Goal: Information Seeking & Learning: Find specific fact

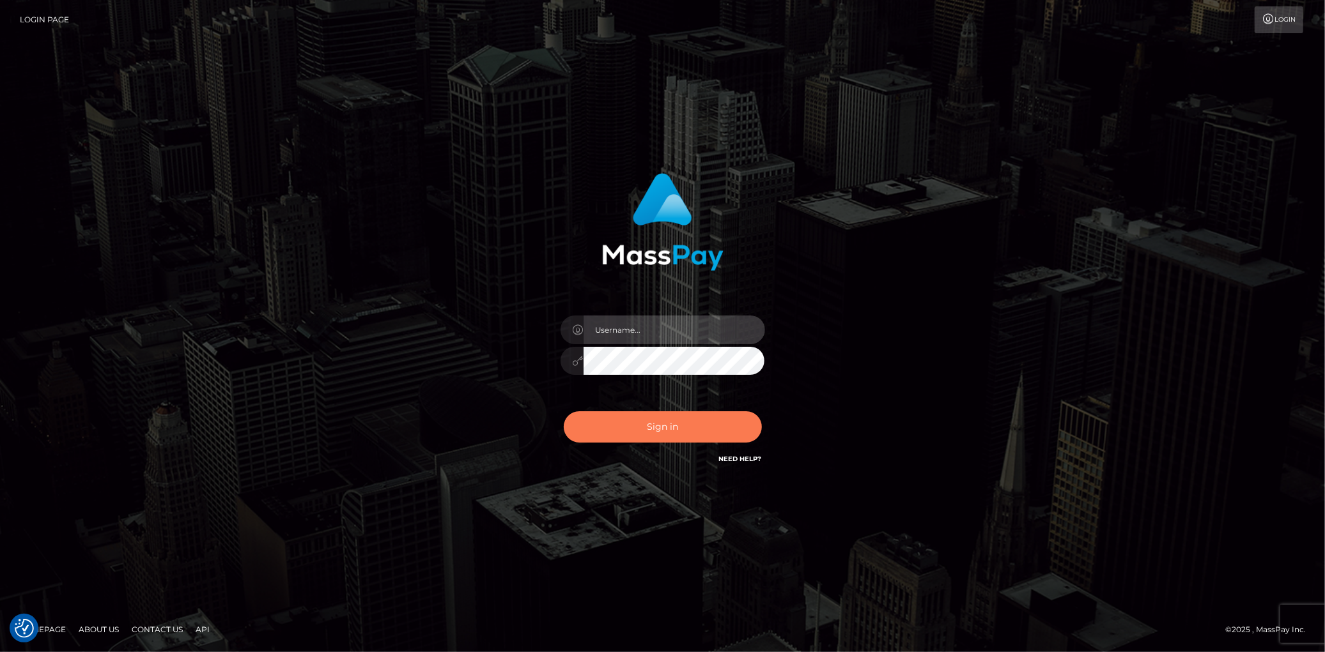
type input "[PERSON_NAME]"
click at [603, 430] on button "Sign in" at bounding box center [663, 427] width 198 height 31
type input "[PERSON_NAME]"
click at [603, 431] on button "Sign in" at bounding box center [663, 427] width 198 height 31
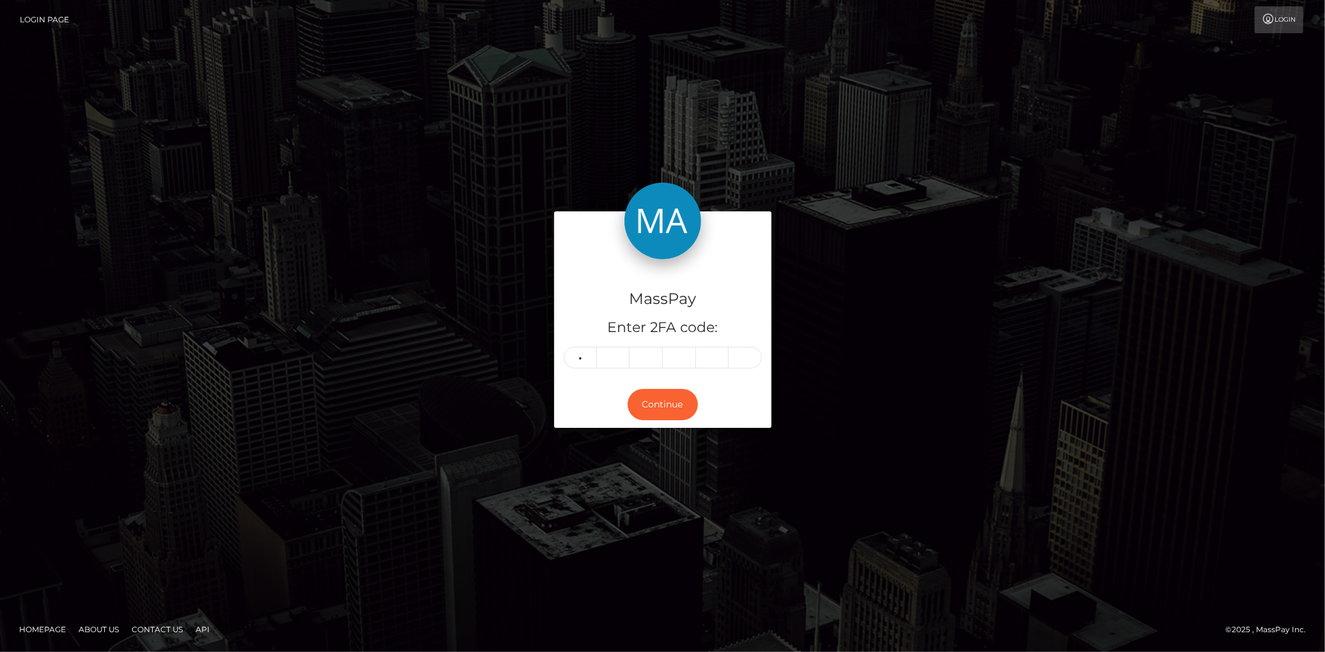
type input "8"
type input "2"
type input "1"
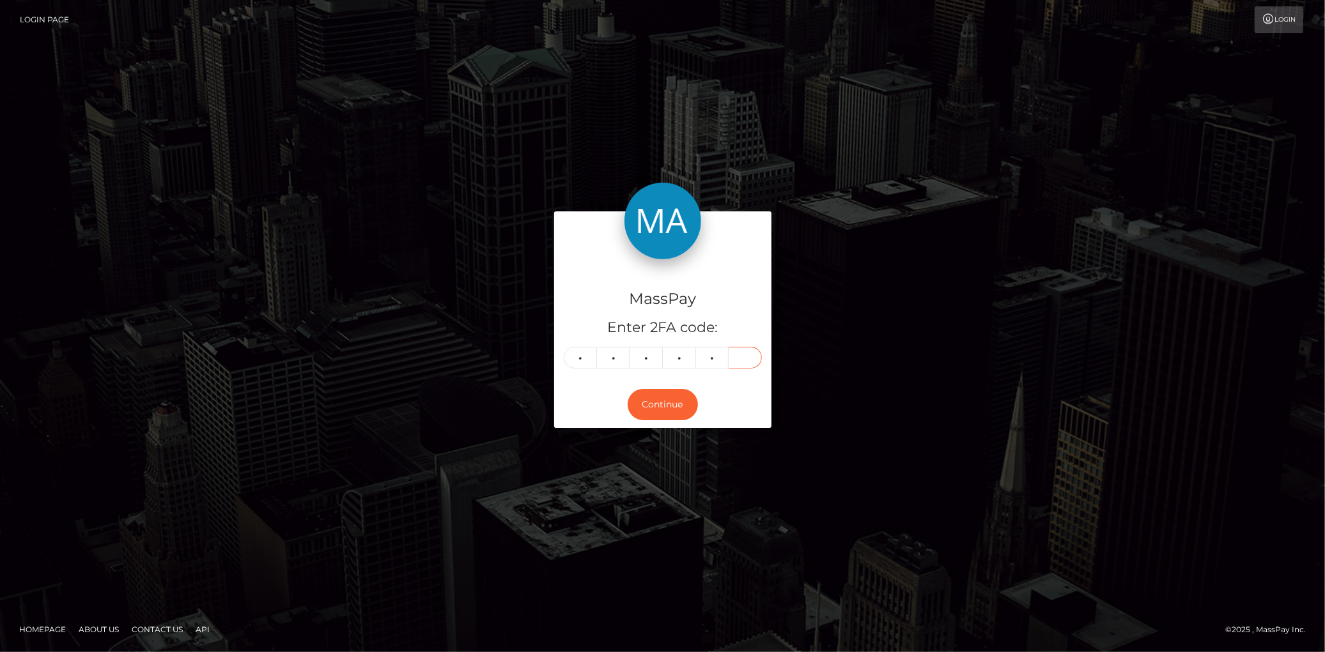
type input "9"
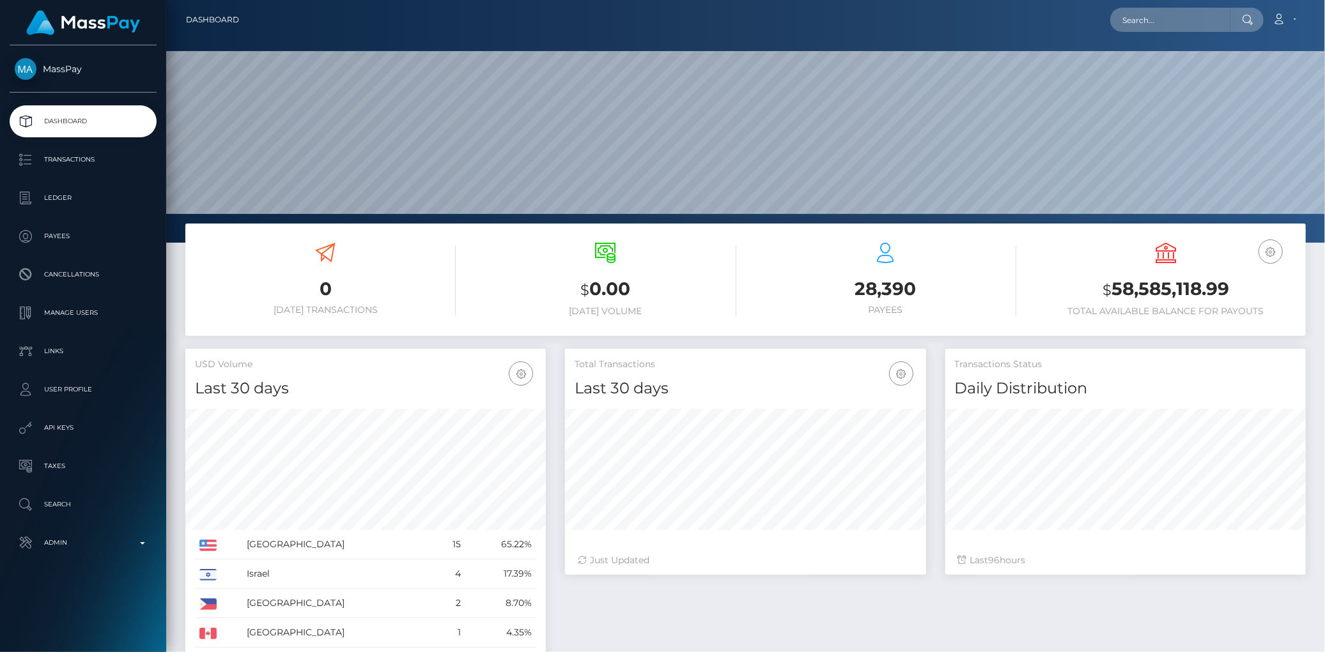
scroll to position [226, 360]
click at [1166, 21] on input "text" at bounding box center [1170, 20] width 120 height 24
paste input "yunagrl453@gmail.com"
type input "yunagrl453@gmail.com"
click at [1132, 65] on link "SIRIVAN MAM" at bounding box center [1161, 66] width 102 height 24
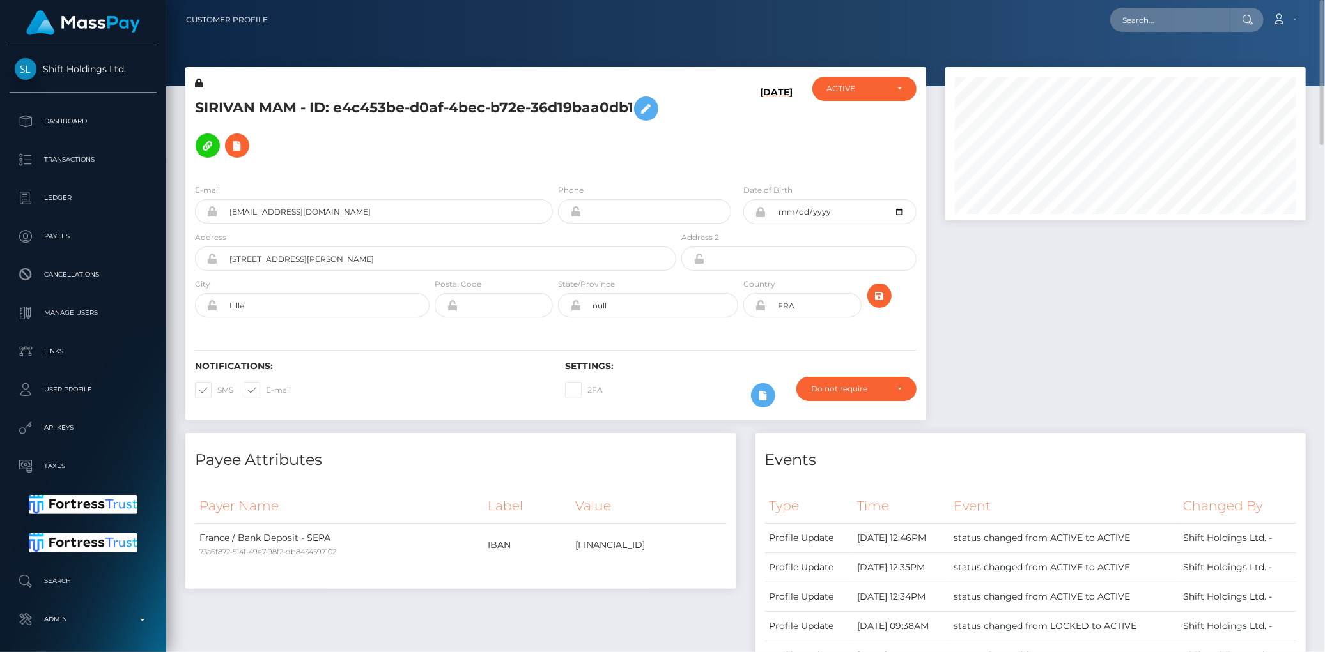
click at [429, 116] on h5 "SIRIVAN MAM - ID: e4c453be-d0af-4bec-b72e-36d19baa0db1" at bounding box center [432, 127] width 474 height 74
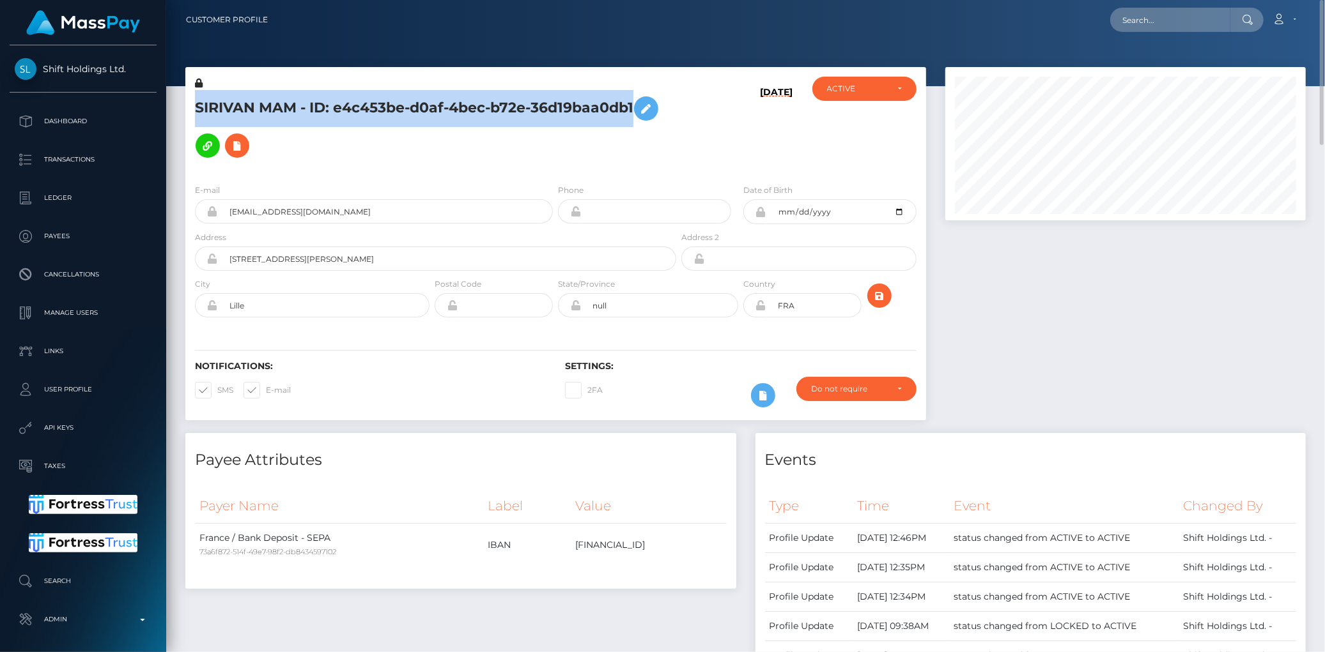
click at [429, 116] on h5 "SIRIVAN MAM - ID: e4c453be-d0af-4bec-b72e-36d19baa0db1" at bounding box center [432, 127] width 474 height 74
copy h5 "SIRIVAN MAM - ID: e4c453be-d0af-4bec-b72e-36d19baa0db1"
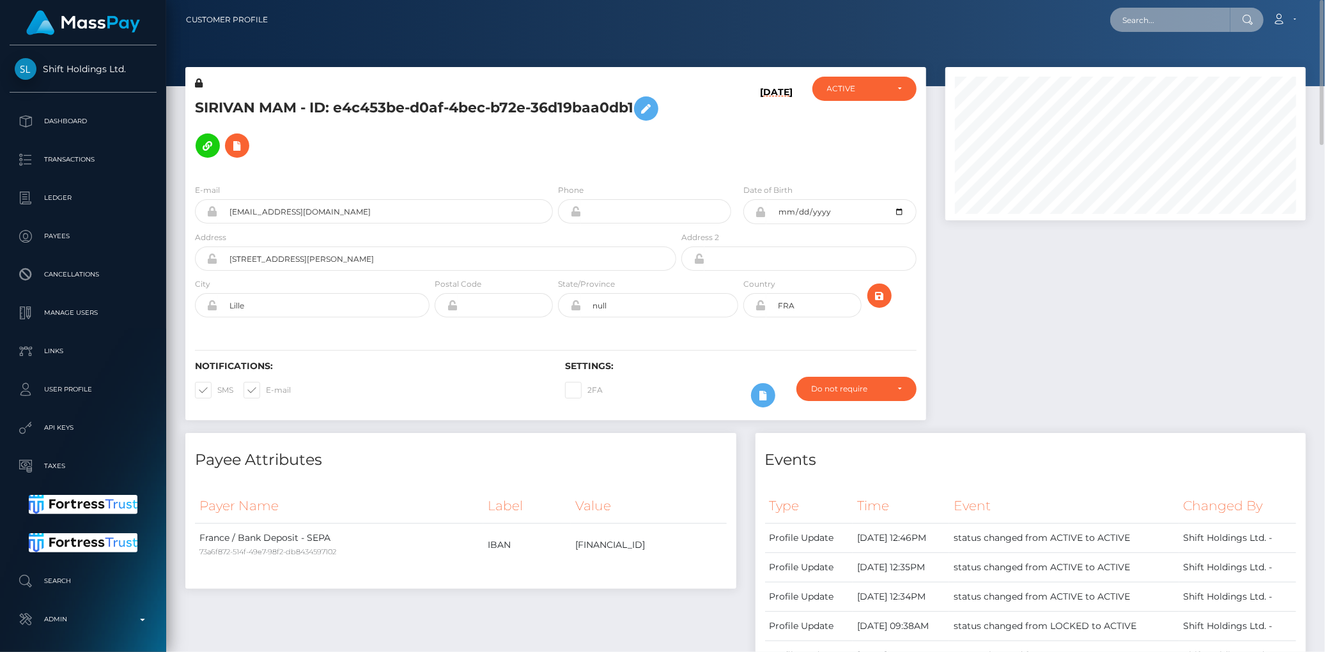
click at [1166, 15] on input "text" at bounding box center [1170, 20] width 120 height 24
paste input "poact_vfoMTBwAbM8a"
type input "poact_vfoMTBwAbM8a"
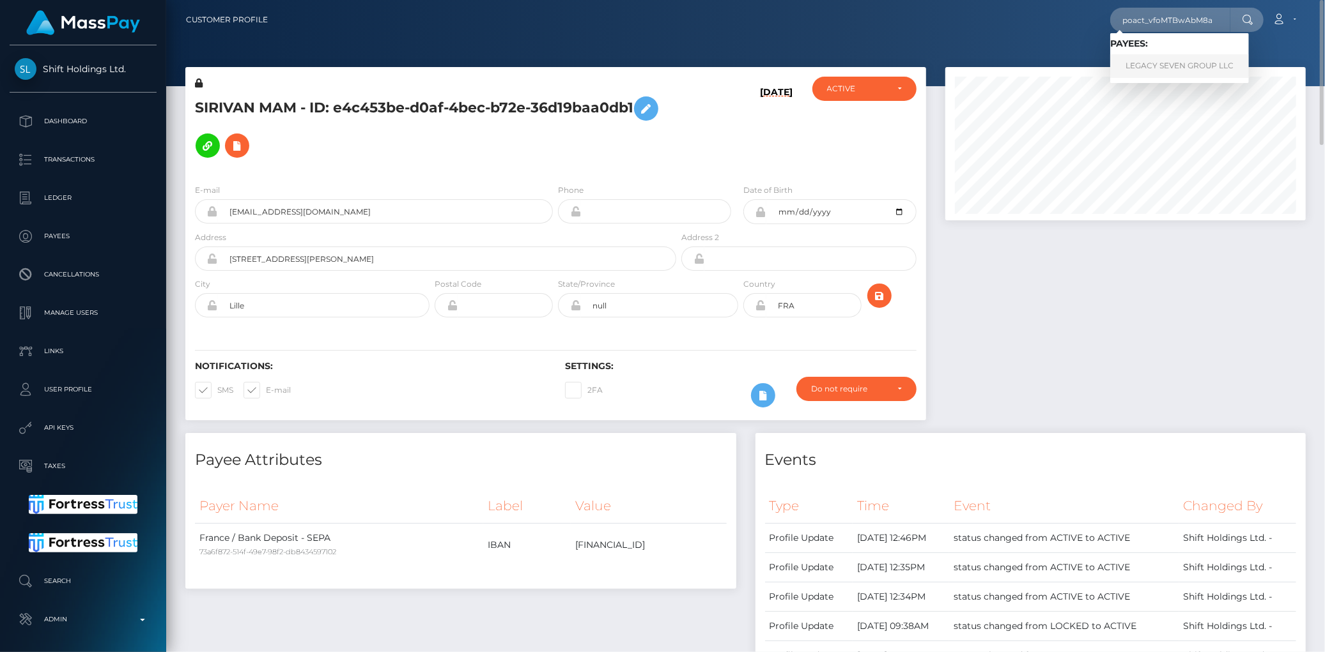
click at [1197, 61] on link "LEGACY SEVEN GROUP LLC" at bounding box center [1179, 66] width 139 height 24
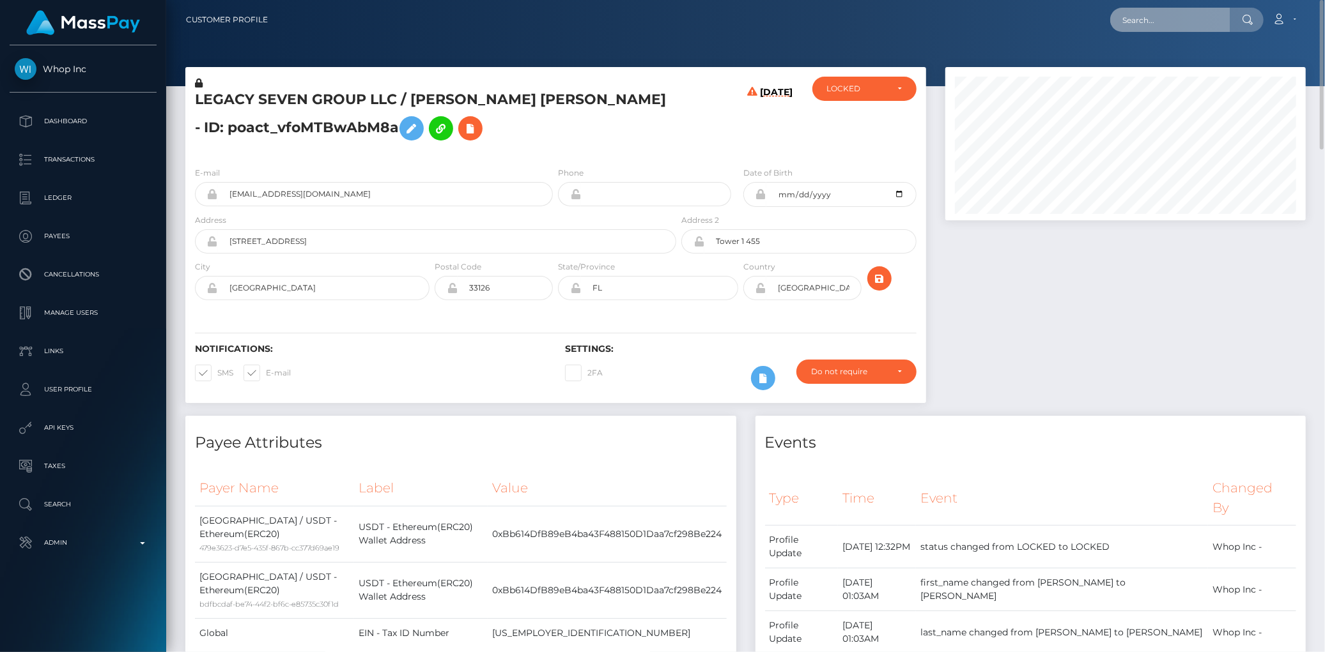
click at [1141, 22] on input "text" at bounding box center [1170, 20] width 120 height 24
paste input "MSPdc025be82680217"
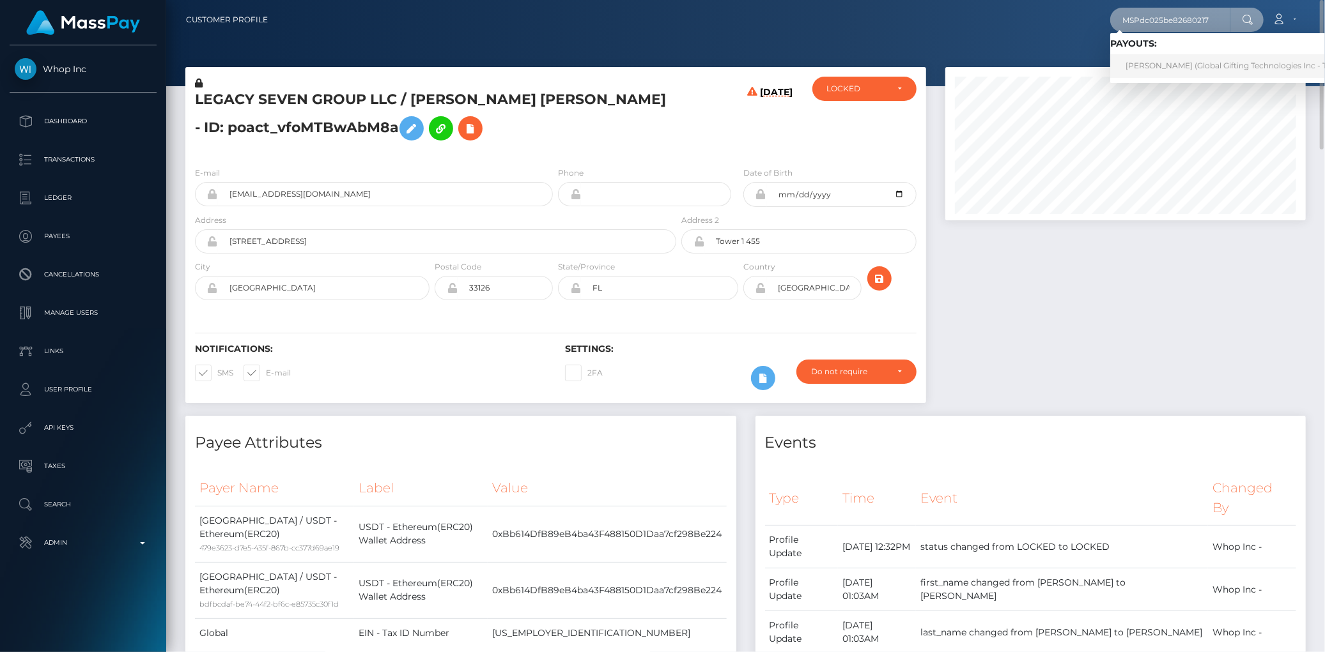
type input "MSPdc025be82680217"
click at [1147, 72] on link "XARA CRISTINA VELAZQUEZ PORRAS (Global Gifting Technologies Inc - Throne)" at bounding box center [1239, 66] width 258 height 24
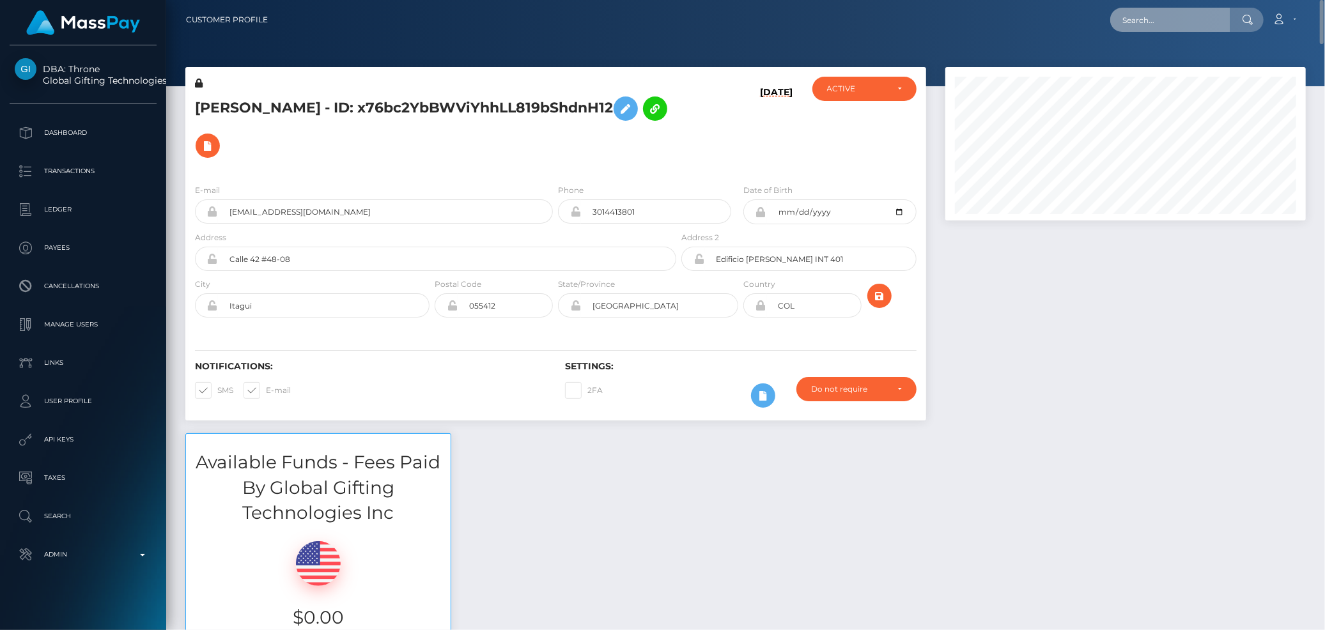
click at [1184, 8] on input "text" at bounding box center [1170, 20] width 120 height 24
paste input "MSPa0bd322e97fba6f"
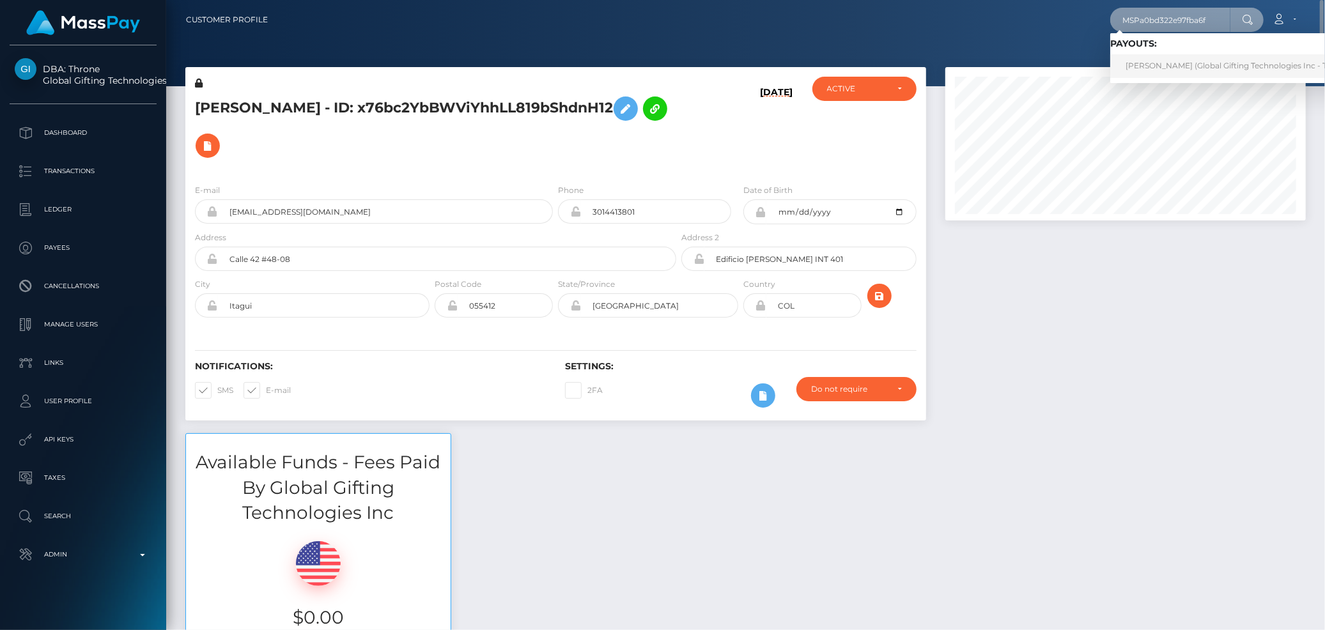
type input "MSPa0bd322e97fba6f"
click at [1145, 69] on link "TOMAS AGUSTIN VILLAFANE (Global Gifting Technologies Inc - Throne)" at bounding box center [1239, 66] width 258 height 24
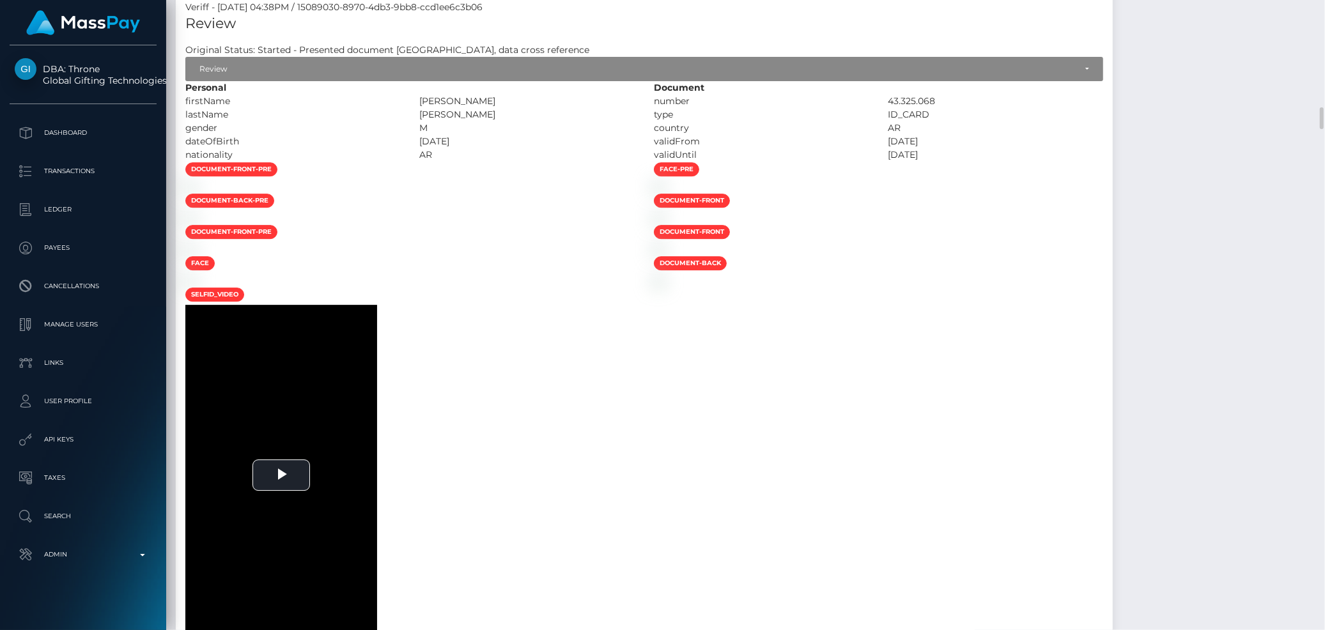
scroll to position [3621, 0]
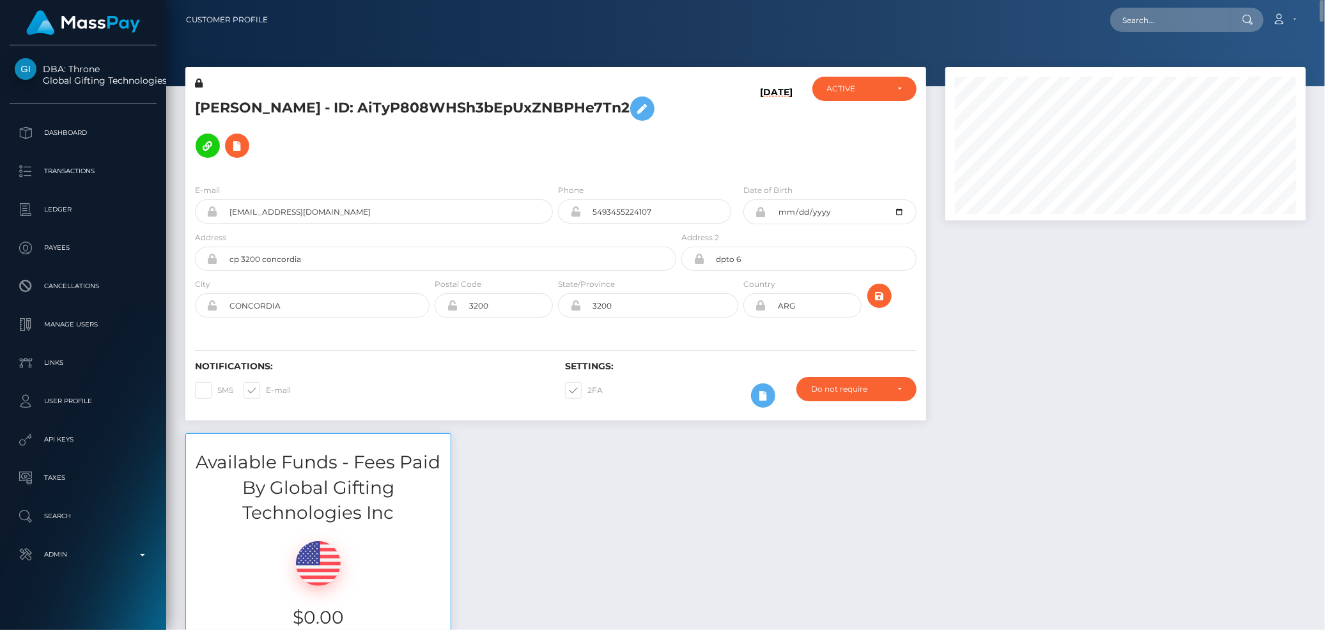
click at [367, 109] on h5 "TOMAS AGUSTIN VILLAFANE - ID: AiTyP808WHSh3bEpUxZNBPHe7Tn2" at bounding box center [432, 127] width 474 height 74
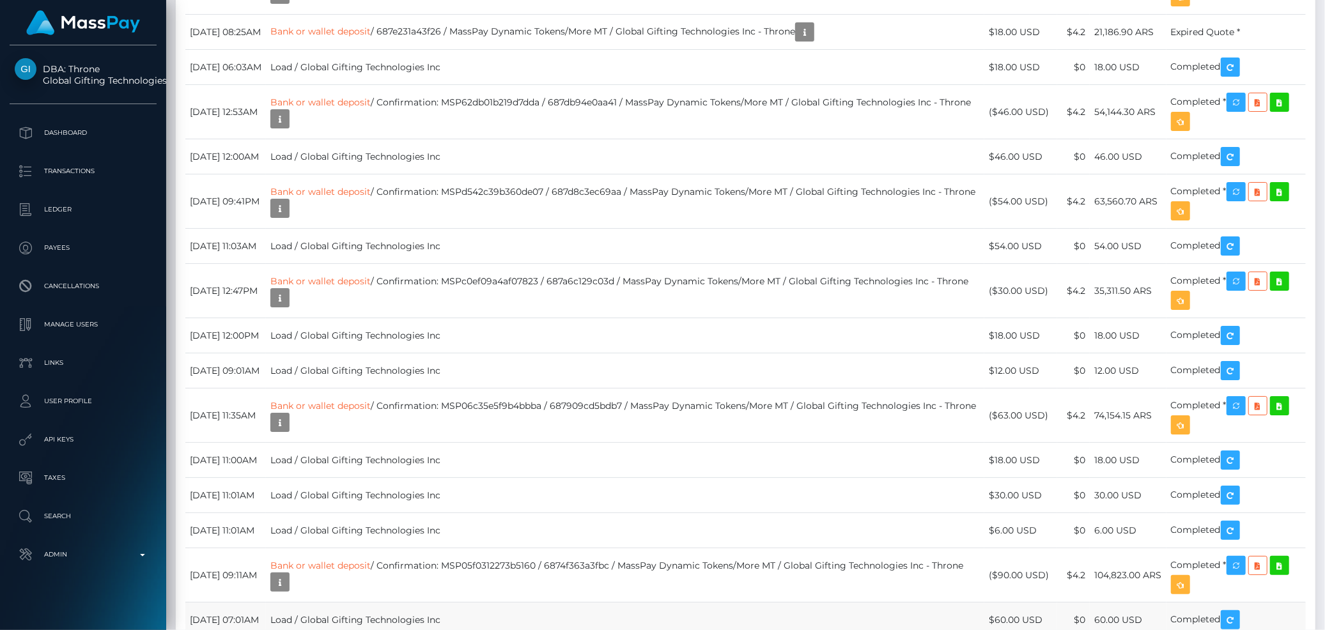
scroll to position [7582, 0]
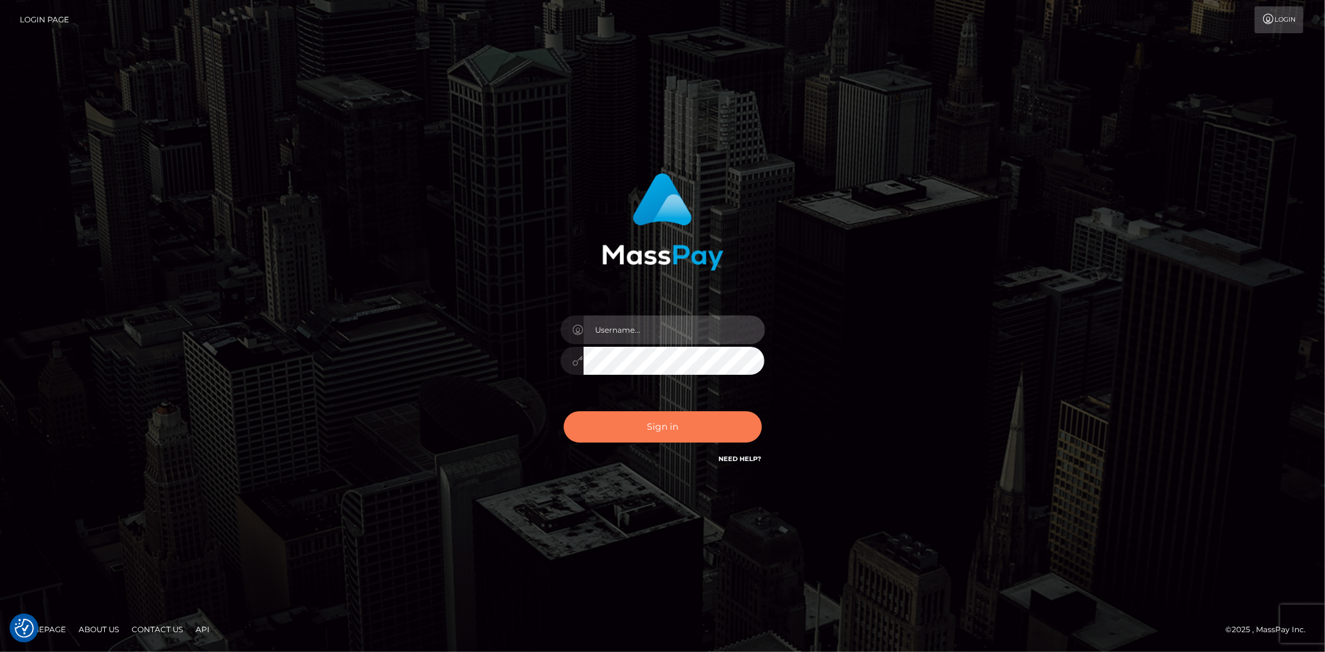
type input "[PERSON_NAME]"
click at [633, 427] on button "Sign in" at bounding box center [663, 427] width 198 height 31
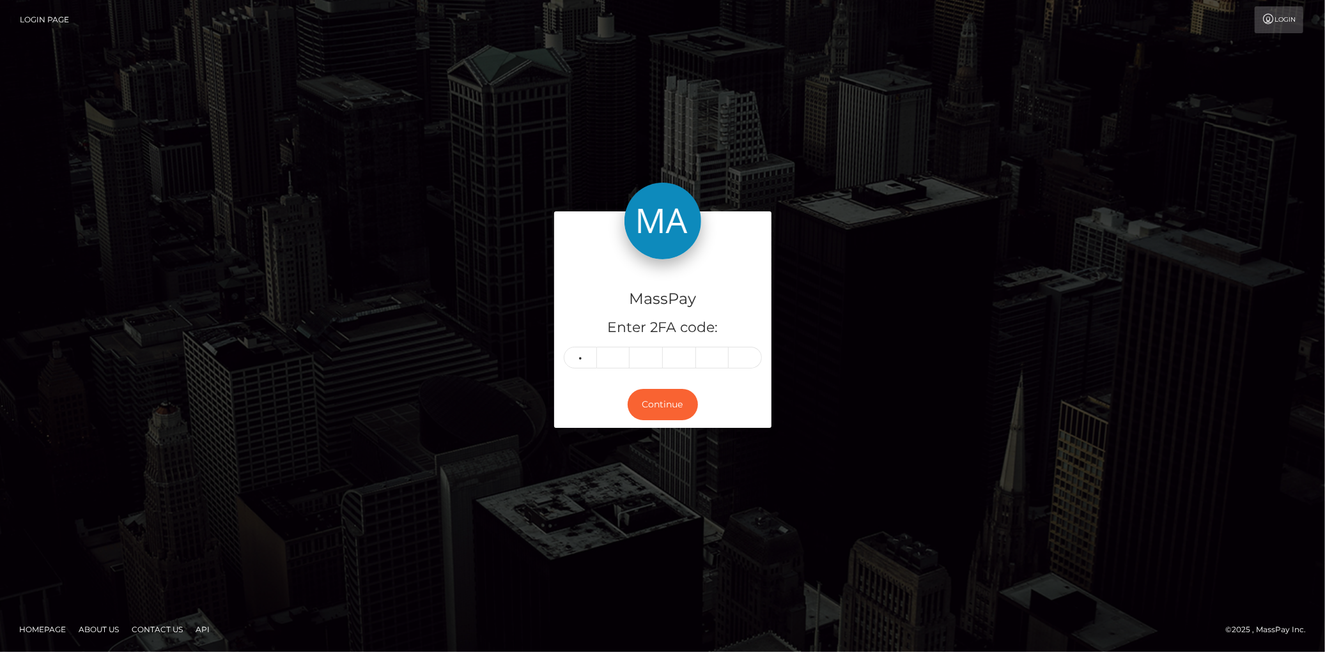
type input "9"
type input "7"
type input "6"
type input "1"
type input "4"
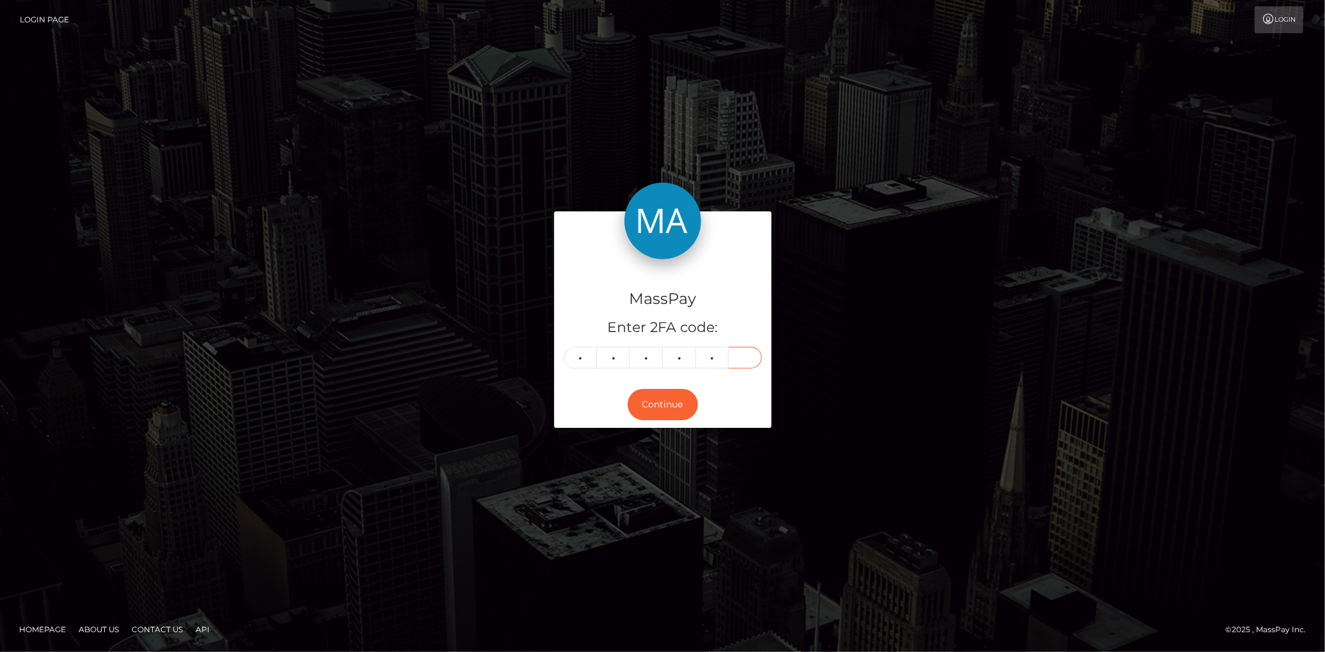
type input "9"
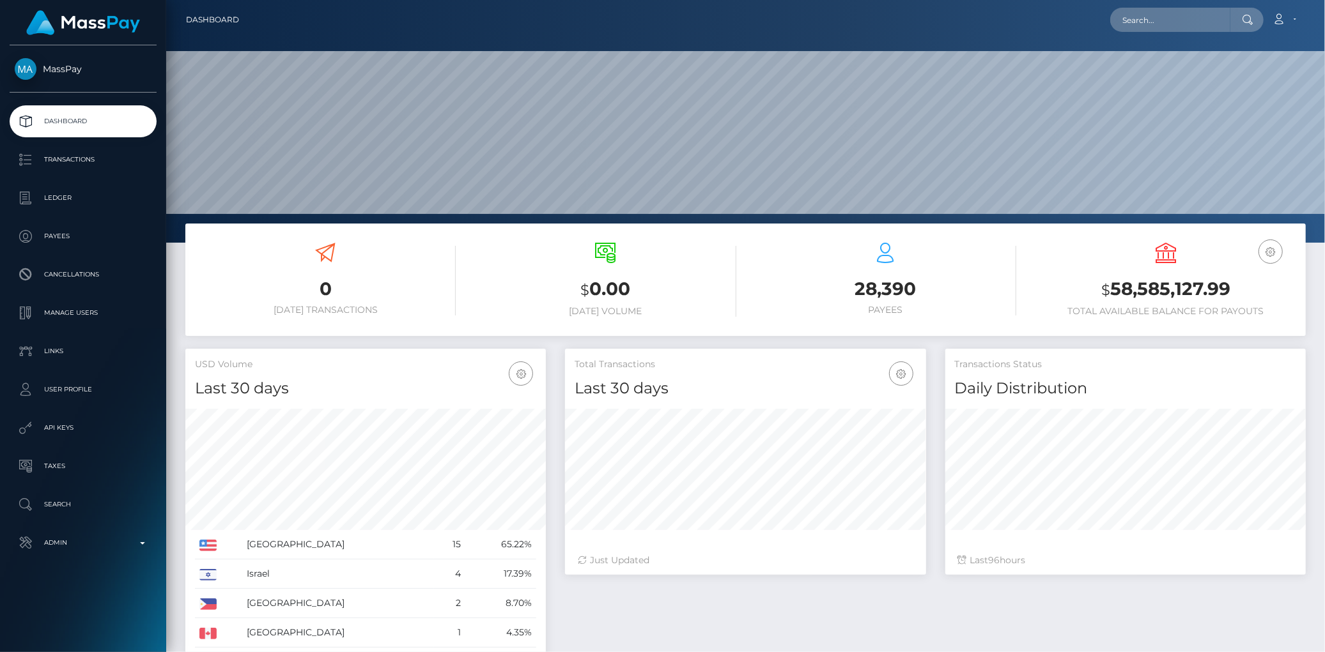
scroll to position [226, 360]
click at [1120, 29] on input "text" at bounding box center [1170, 20] width 120 height 24
paste input "MSPe9683357eb50400"
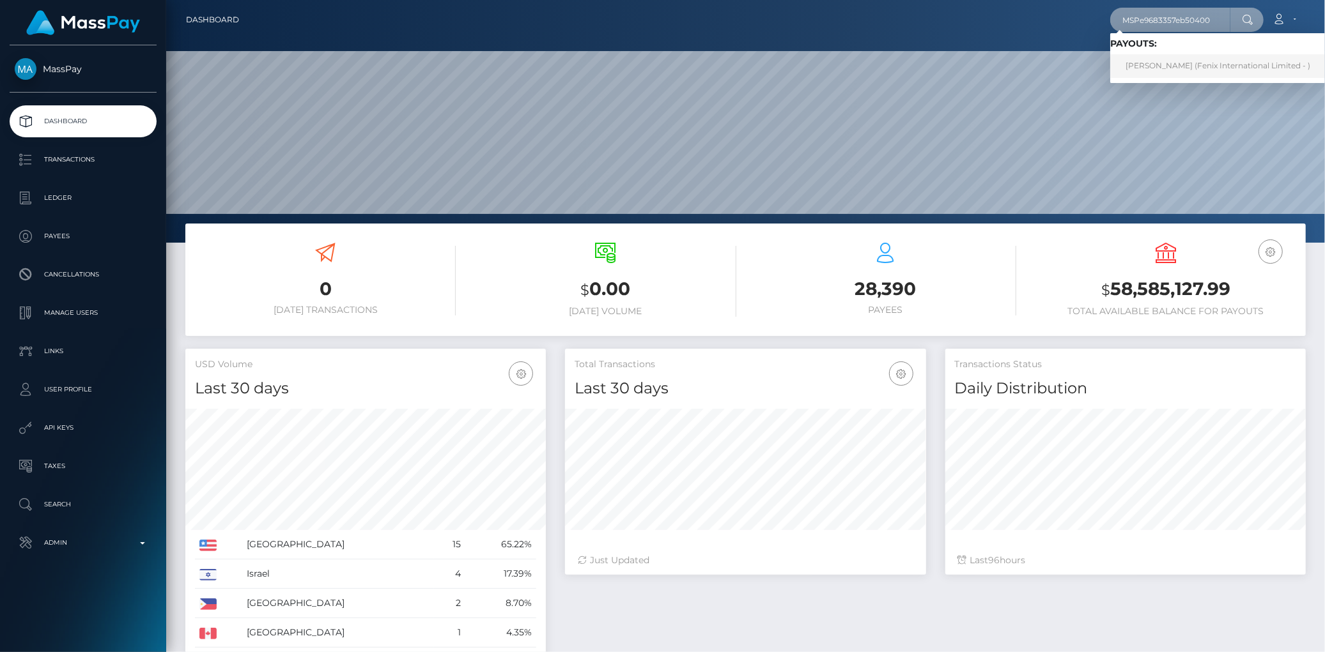
type input "MSPe9683357eb50400"
click at [1148, 56] on link "Phurinat Duangnamkaew (Fenix International Limited - )" at bounding box center [1217, 66] width 215 height 24
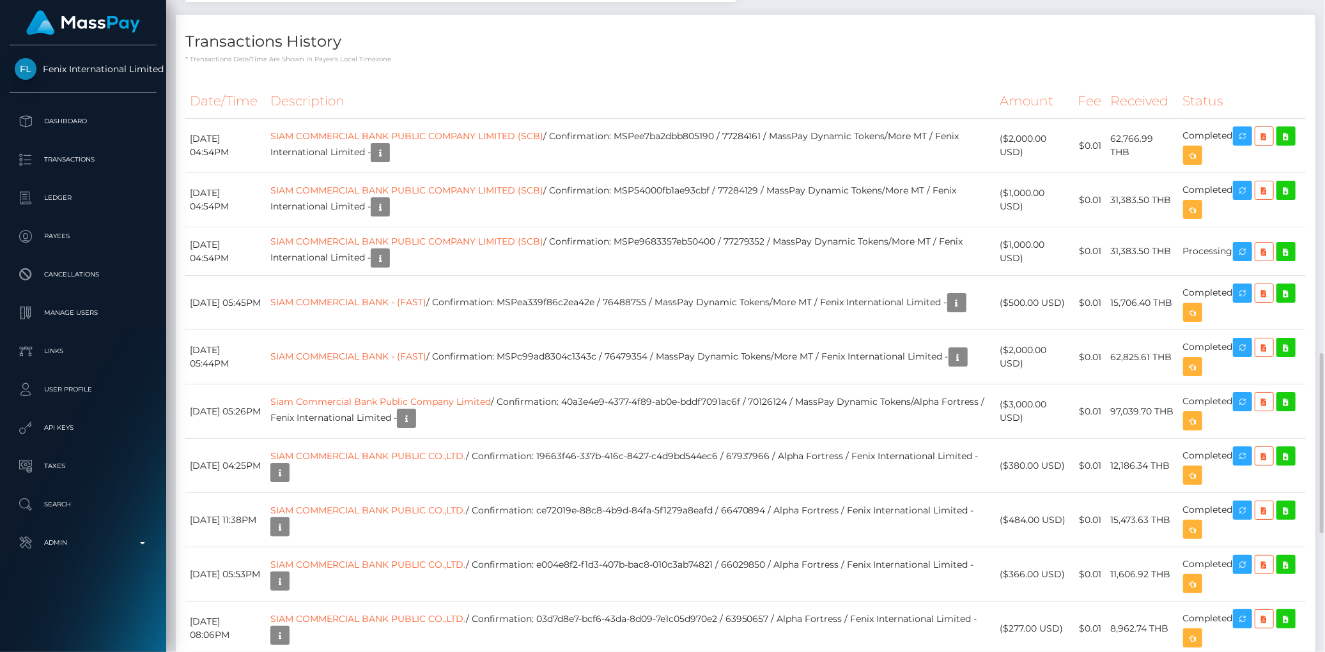
scroll to position [153, 360]
click at [369, 245] on link "SIAM COMMERCIAL BANK PUBLIC COMPANY LIMITED (SCB)" at bounding box center [406, 242] width 273 height 12
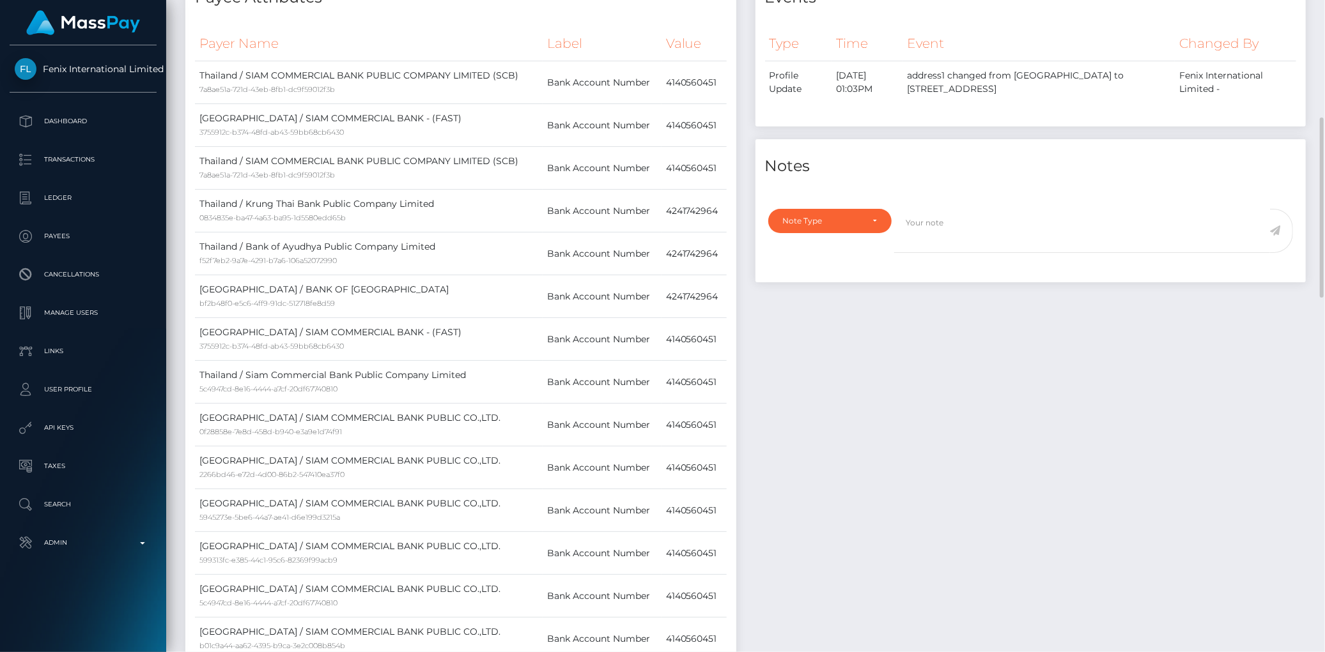
scroll to position [0, 0]
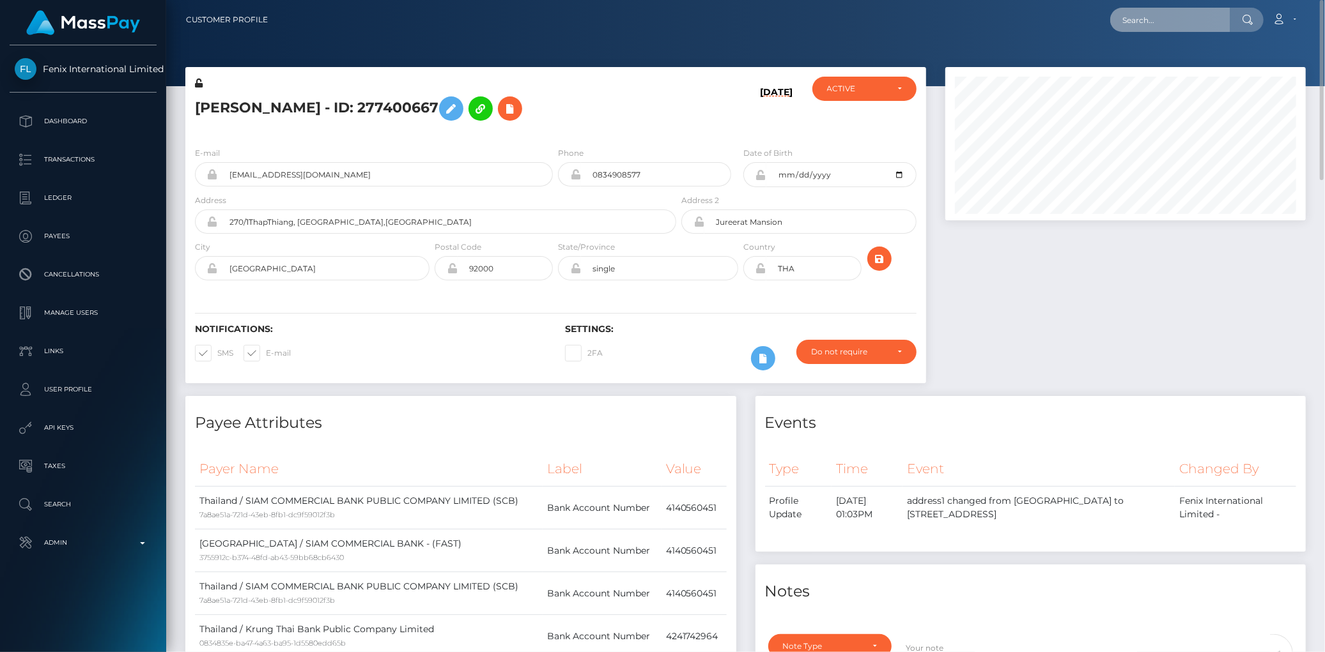
click at [1182, 26] on input "text" at bounding box center [1170, 20] width 120 height 24
paste input "poact_nDmPXB1GOREe"
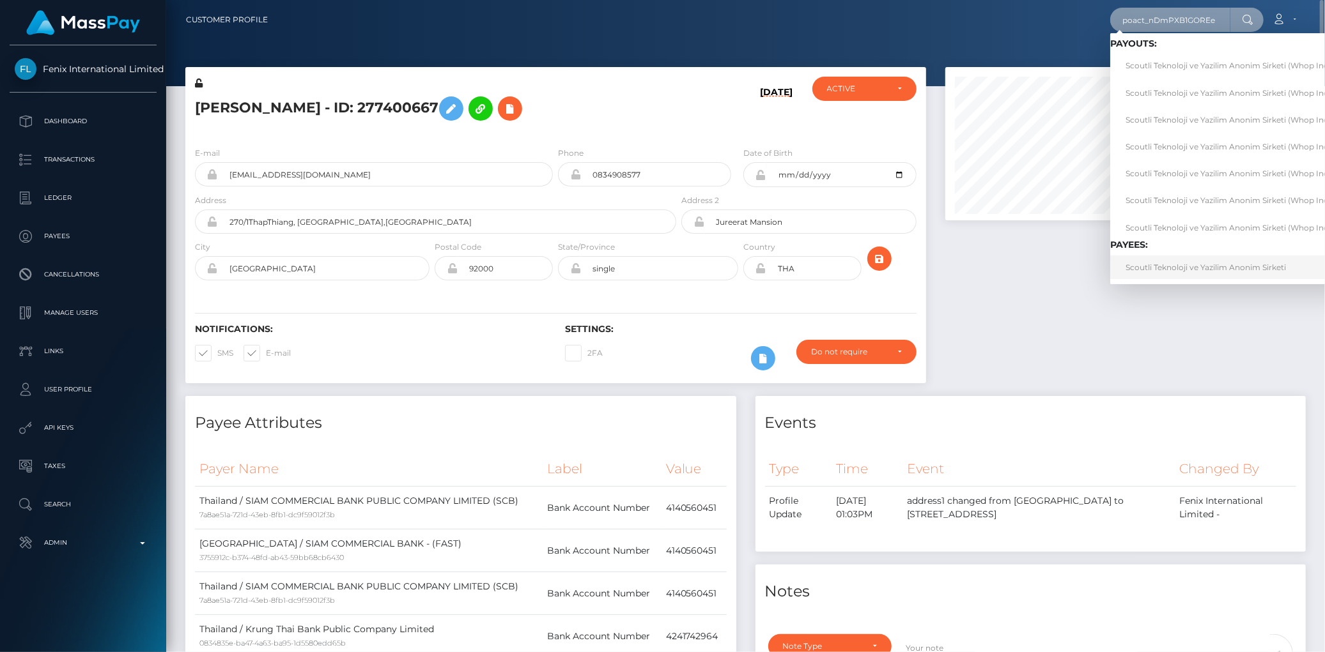
type input "poact_nDmPXB1GOREe"
click at [1141, 265] on link "Scoutli Teknoloji ve Yazilim Anonim Sirketi" at bounding box center [1231, 268] width 243 height 24
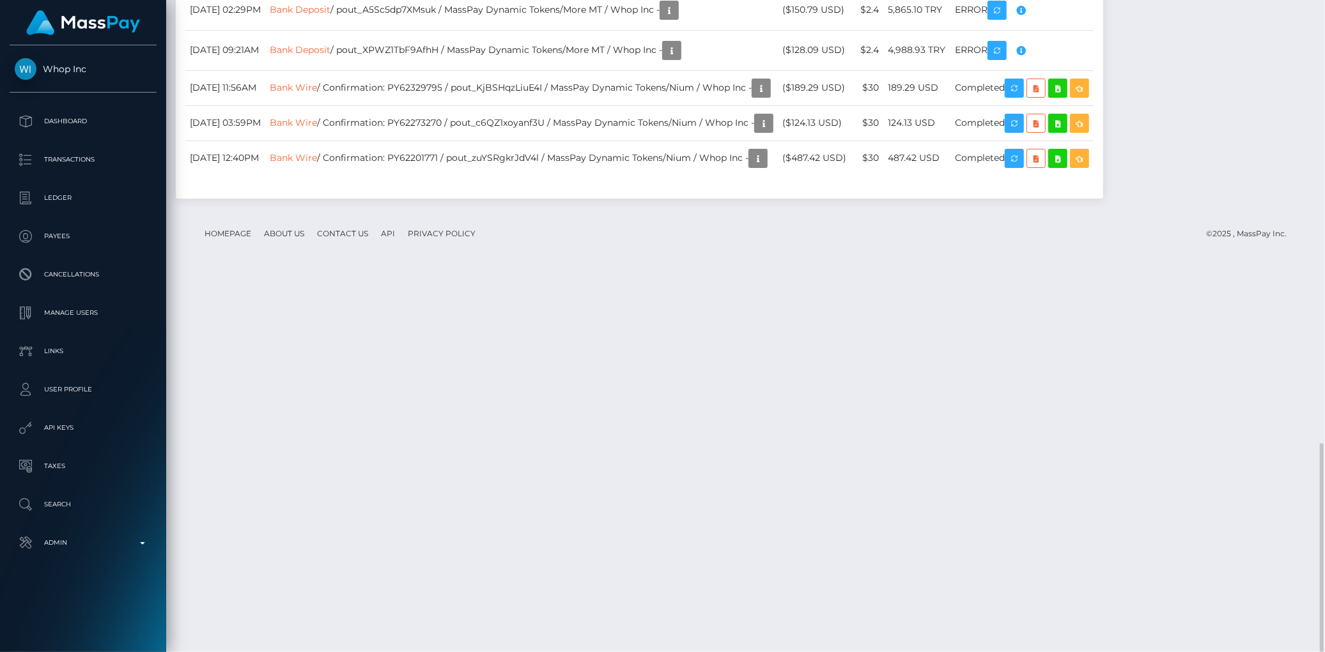
scroll to position [153, 360]
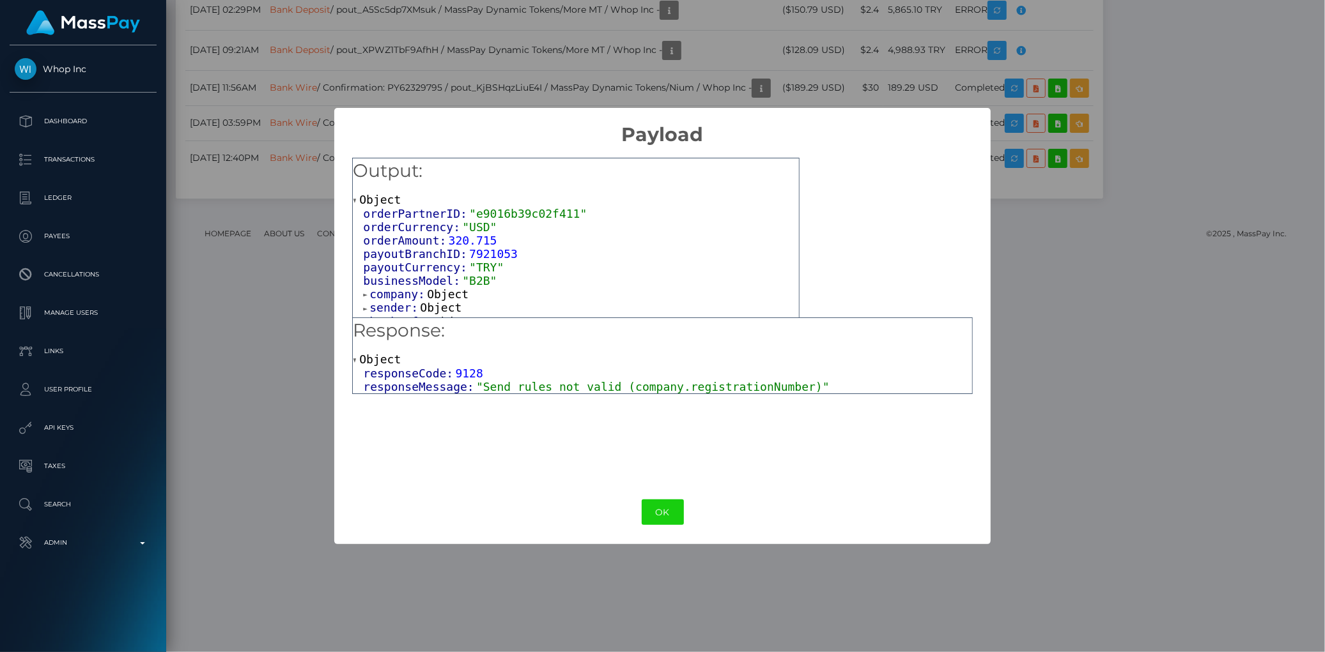
click at [385, 307] on span "sender:" at bounding box center [394, 307] width 50 height 13
click at [397, 291] on span "company:" at bounding box center [398, 294] width 58 height 13
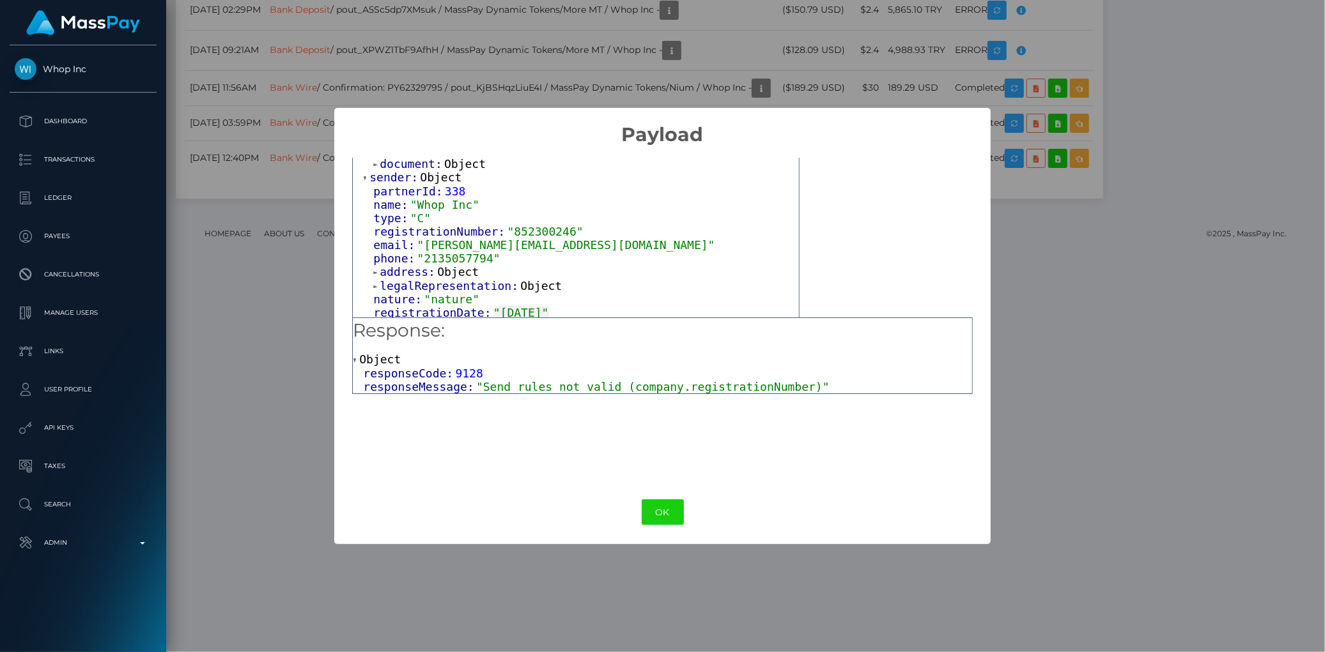
scroll to position [258, 0]
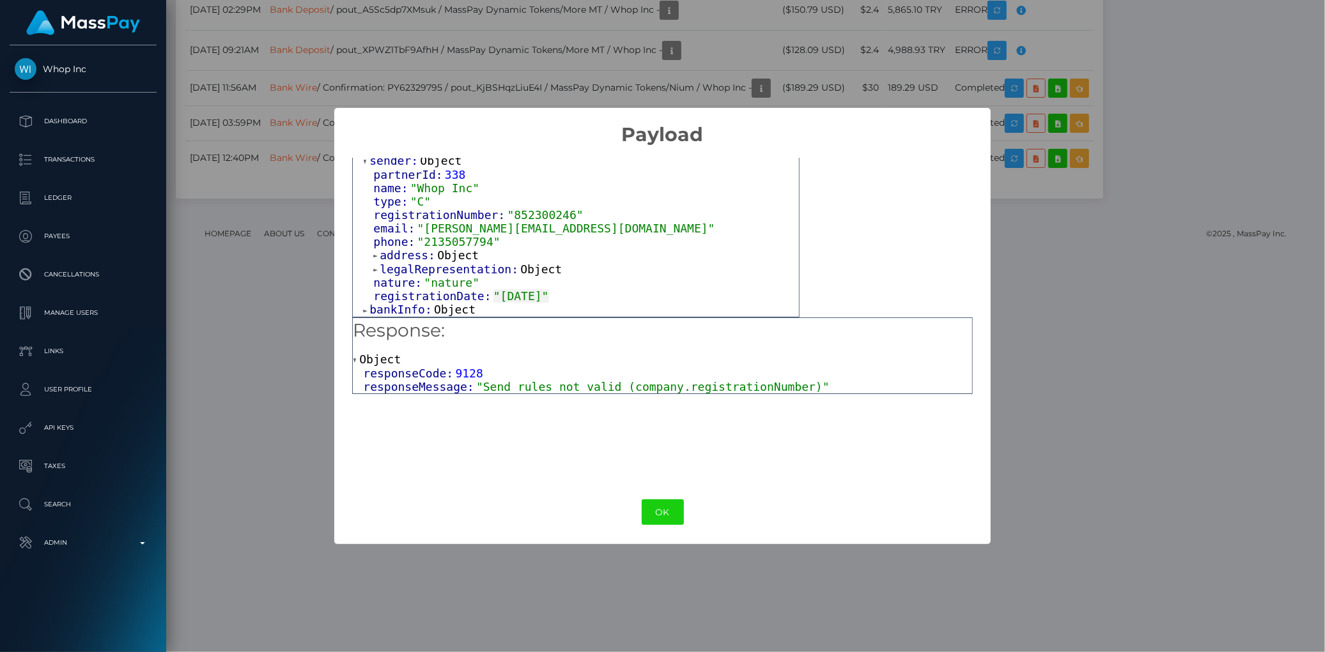
click at [400, 272] on span "legalRepresentation:" at bounding box center [450, 269] width 141 height 13
click at [401, 246] on span "phone:" at bounding box center [394, 239] width 43 height 13
click at [405, 256] on span "address:" at bounding box center [409, 252] width 58 height 13
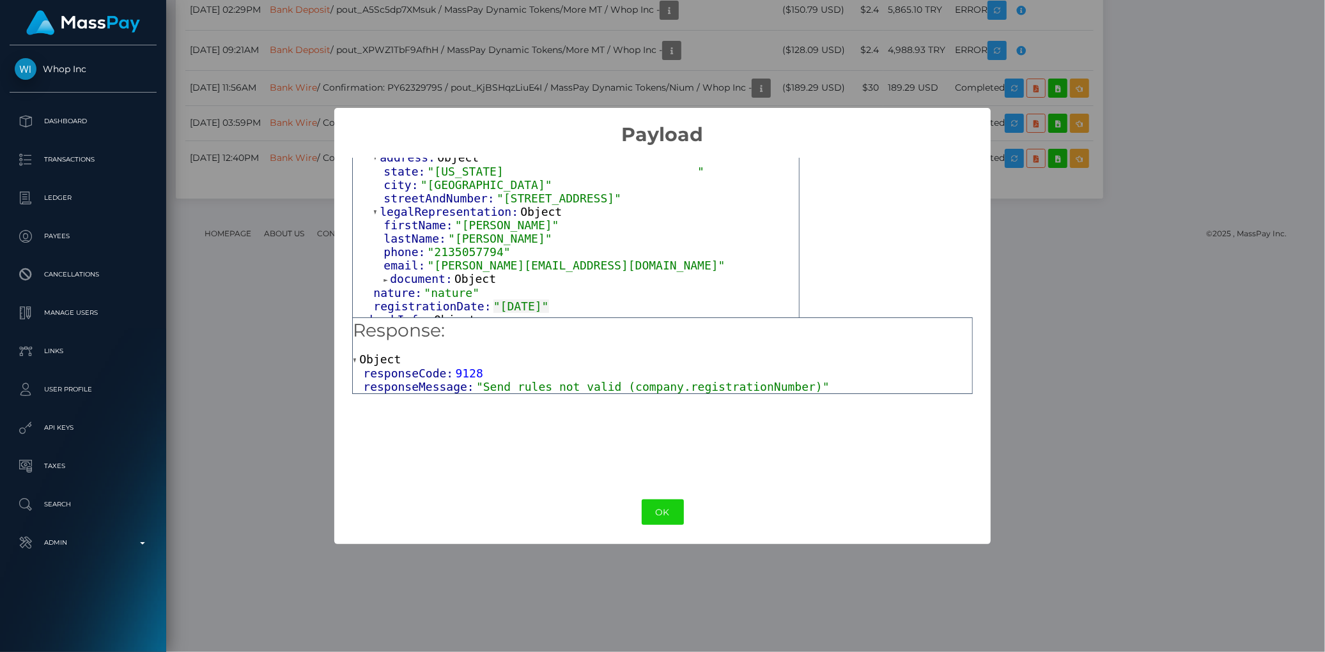
scroll to position [366, 0]
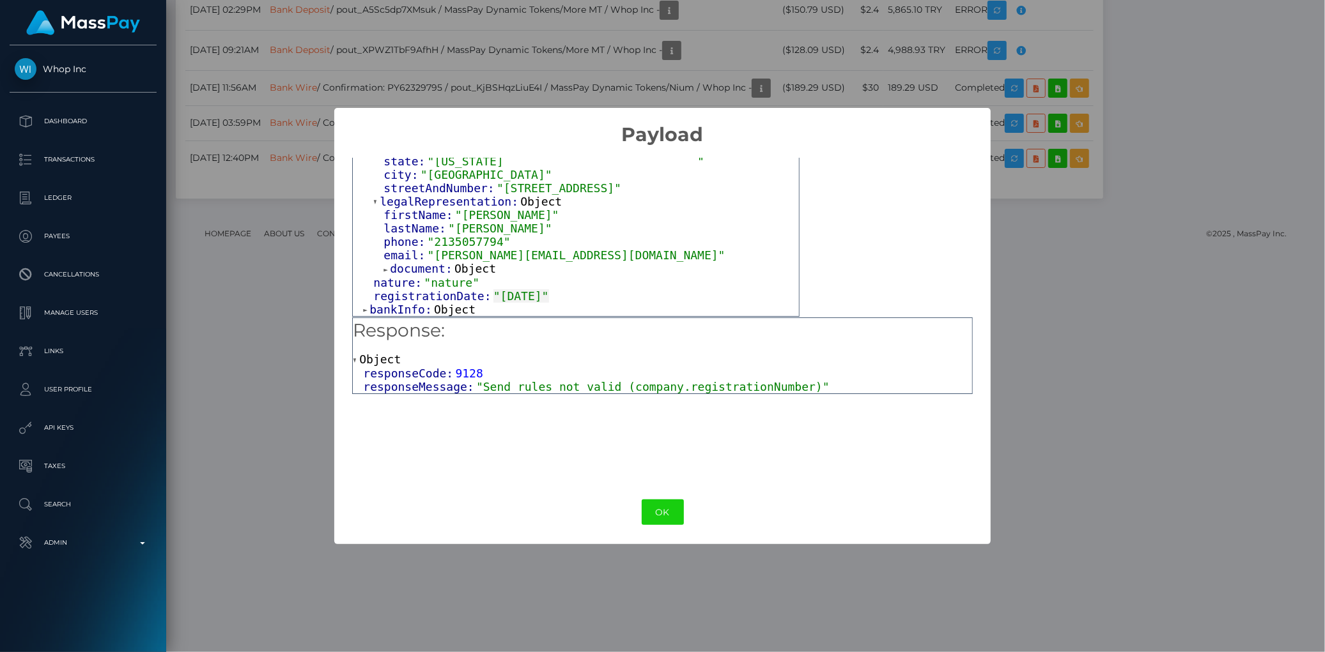
click at [422, 266] on span "document:" at bounding box center [422, 268] width 65 height 13
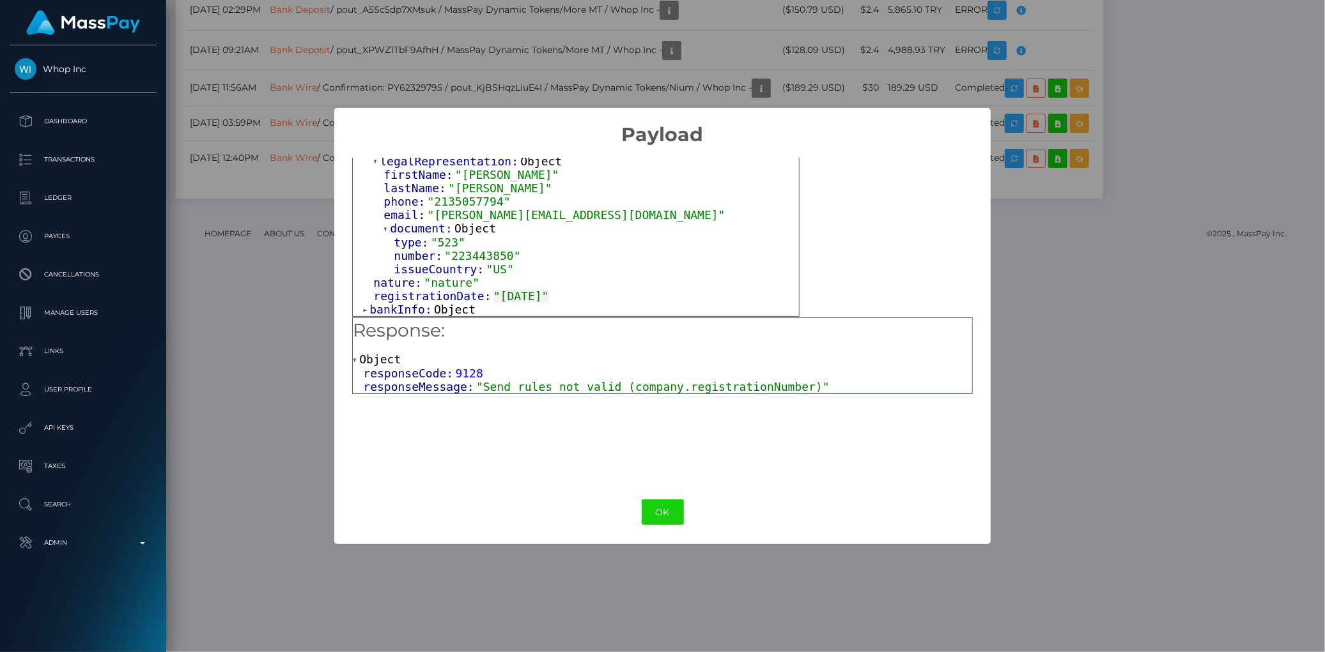
click at [417, 307] on span "bankInfo:" at bounding box center [401, 309] width 65 height 13
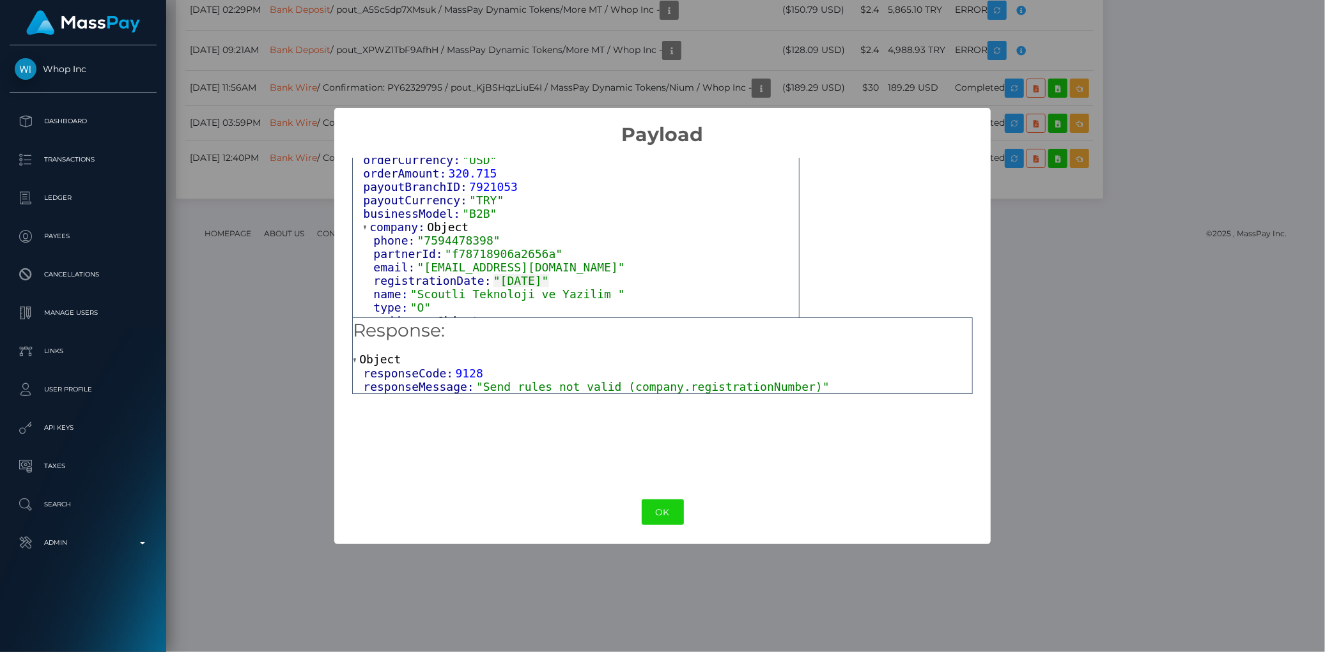
scroll to position [92, 0]
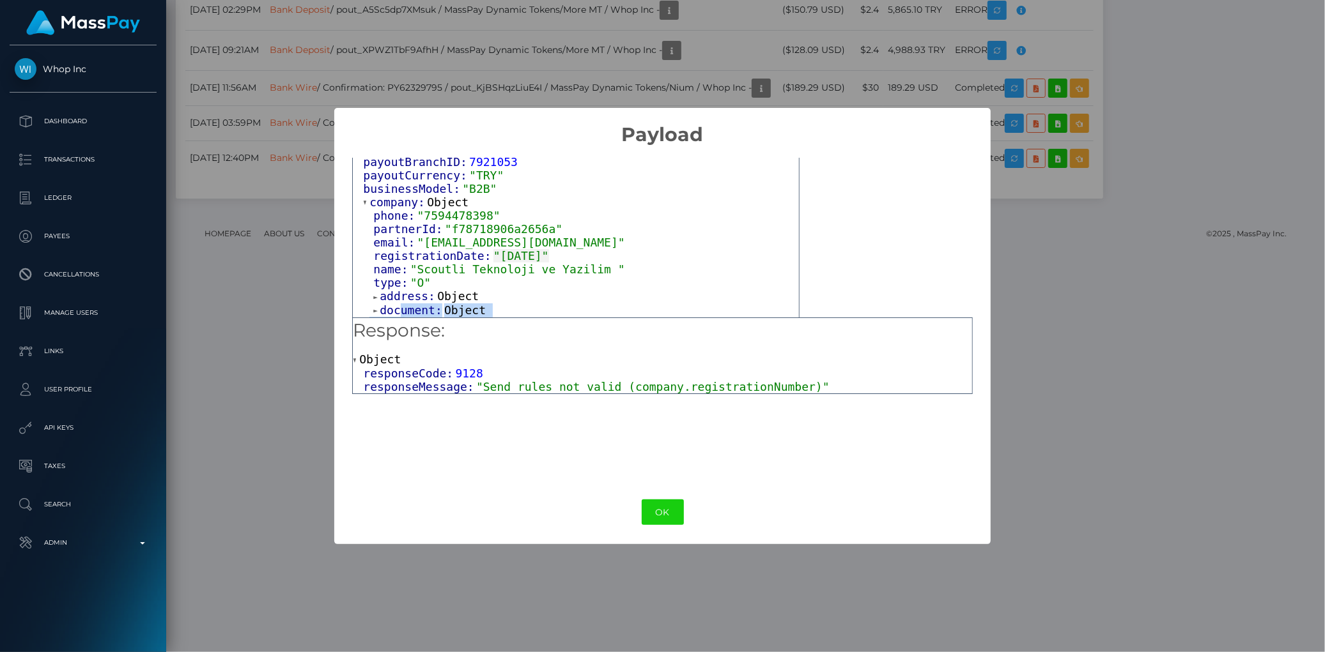
click at [401, 309] on div "orderPartnerID: "e9016b39c02f411" orderCurrency: "USD" orderAmount: 320.715 pay…" at bounding box center [576, 391] width 446 height 553
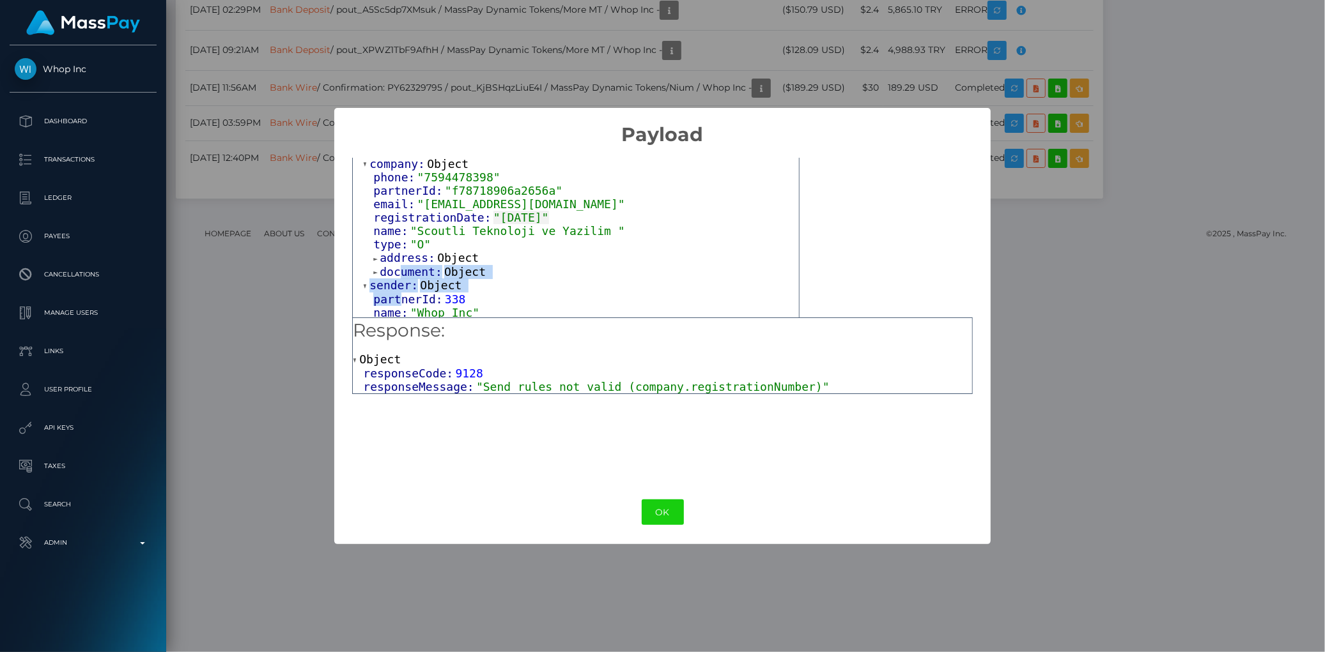
click at [524, 288] on div "sender: Object partnerId: 338 name: "Whop Inc" type: "C" registrationNumber: "8…" at bounding box center [581, 427] width 436 height 297
click at [411, 270] on span "document:" at bounding box center [412, 271] width 65 height 13
click at [411, 259] on span "address:" at bounding box center [409, 257] width 58 height 13
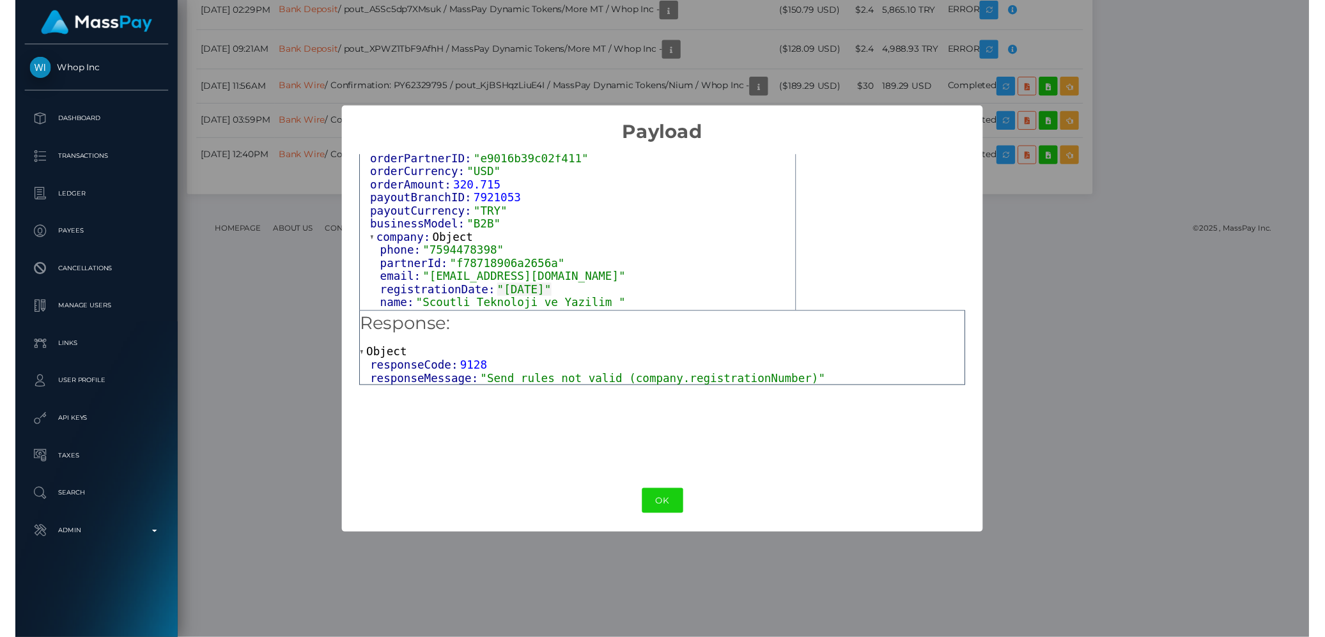
scroll to position [71, 0]
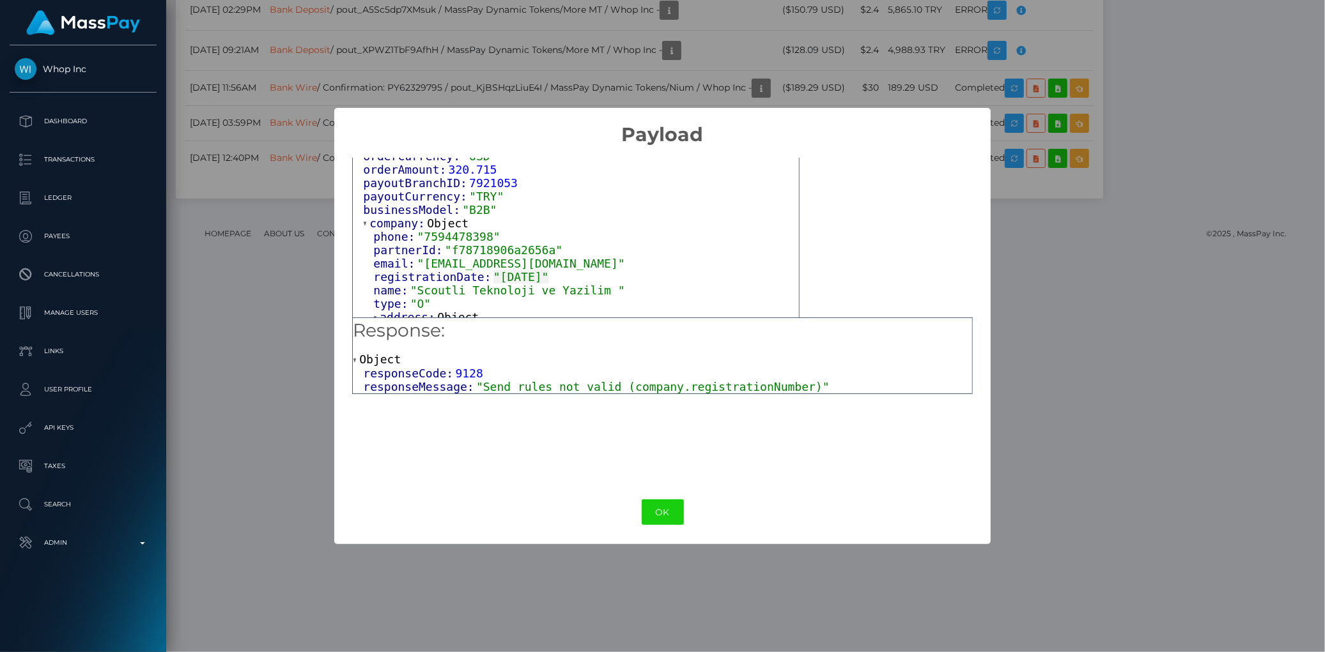
click at [702, 381] on span ""Send rules not valid (company.registrationNumber)"" at bounding box center [652, 386] width 353 height 13
copy span "registrationNumber"
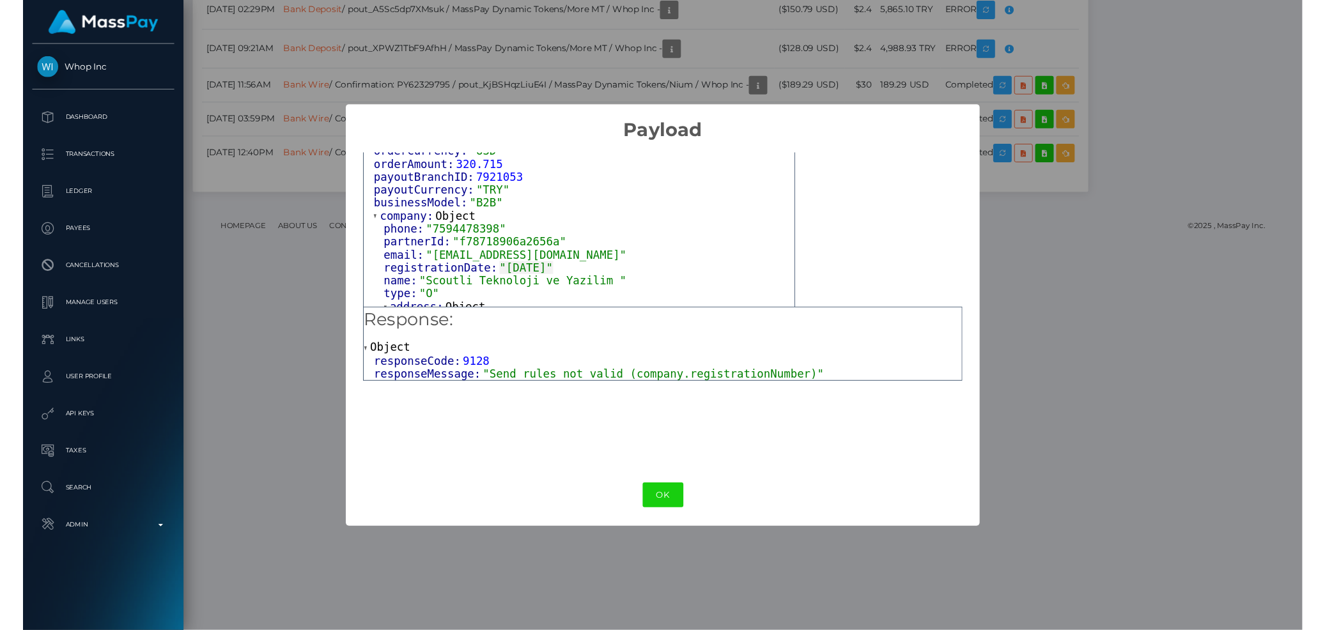
scroll to position [329, 0]
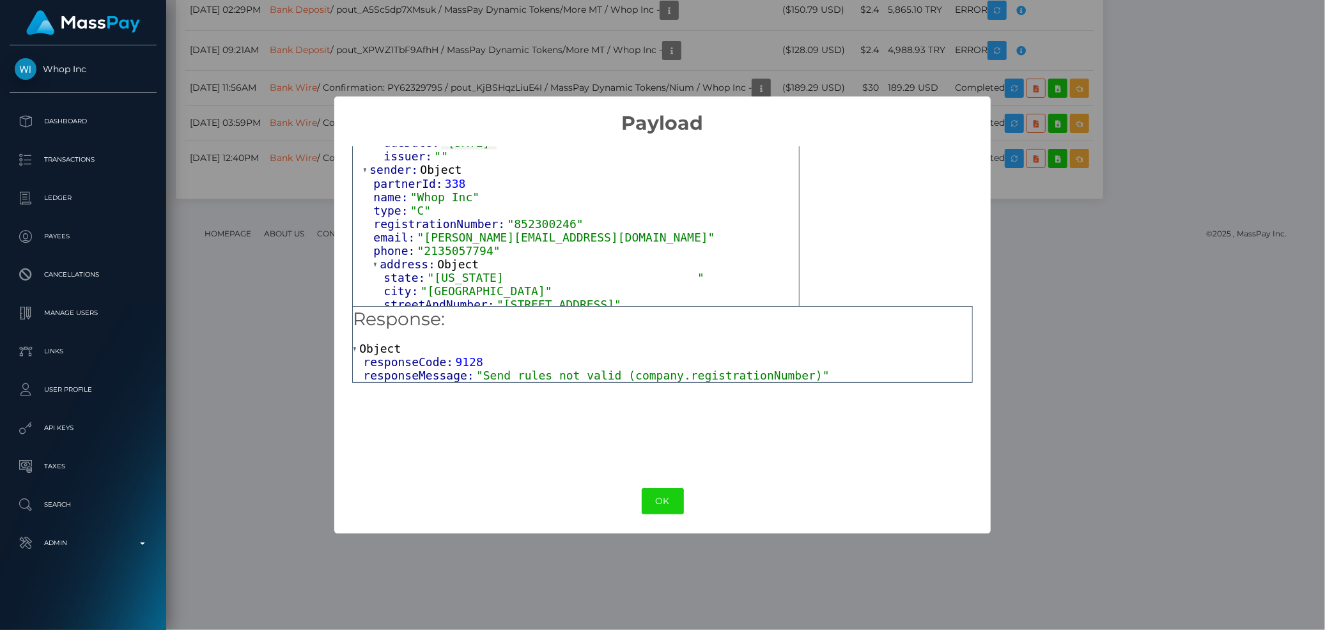
click at [487, 233] on span ""steven@whop.com"" at bounding box center [566, 237] width 298 height 13
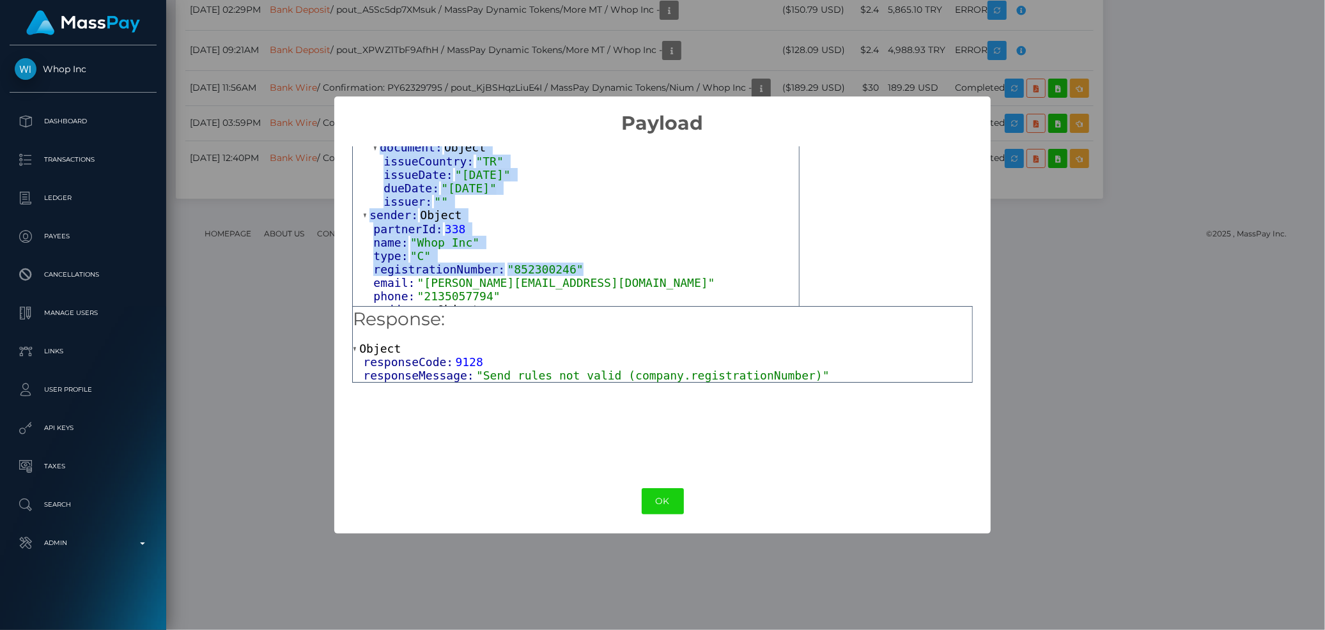
scroll to position [541, 0]
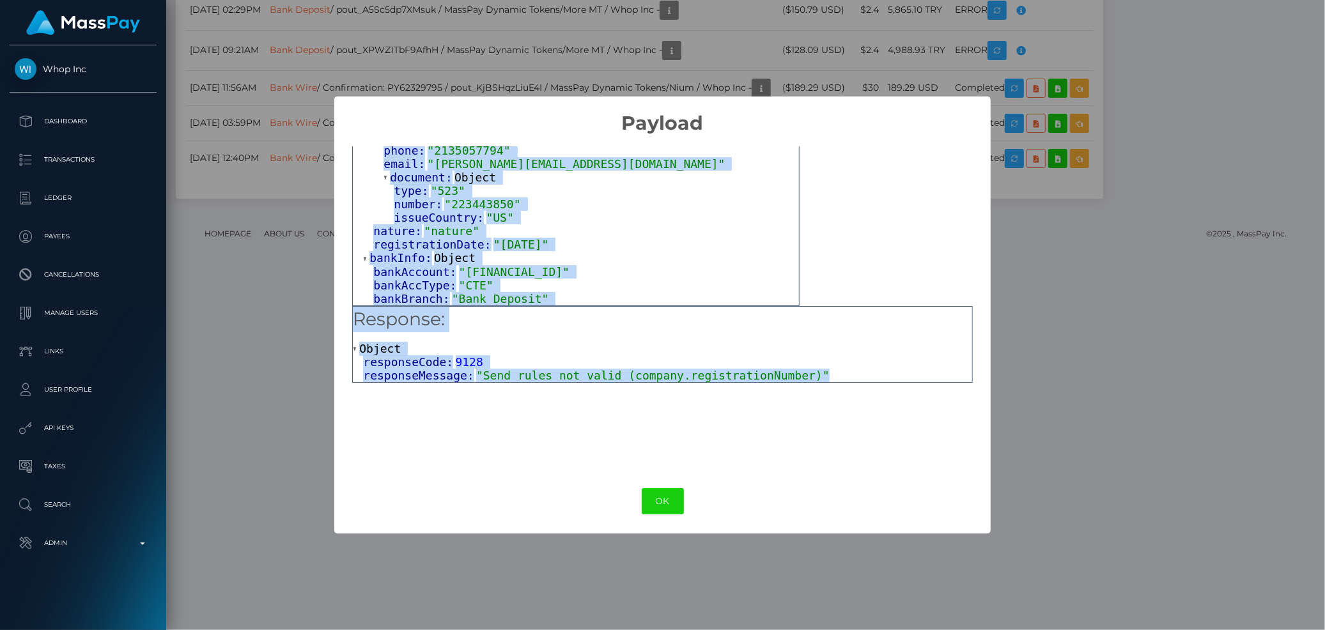
drag, startPoint x: 355, startPoint y: 162, endPoint x: 796, endPoint y: 371, distance: 488.2
click at [796, 371] on div "Output: Object orderPartnerID: "e9016b39c02f411" orderCurrency: "USD" orderAmou…" at bounding box center [662, 302] width 657 height 334
copy div "Output: Object orderPartnerID: "e9016b39c02f411" orderCurrency: "USD" orderAmou…"
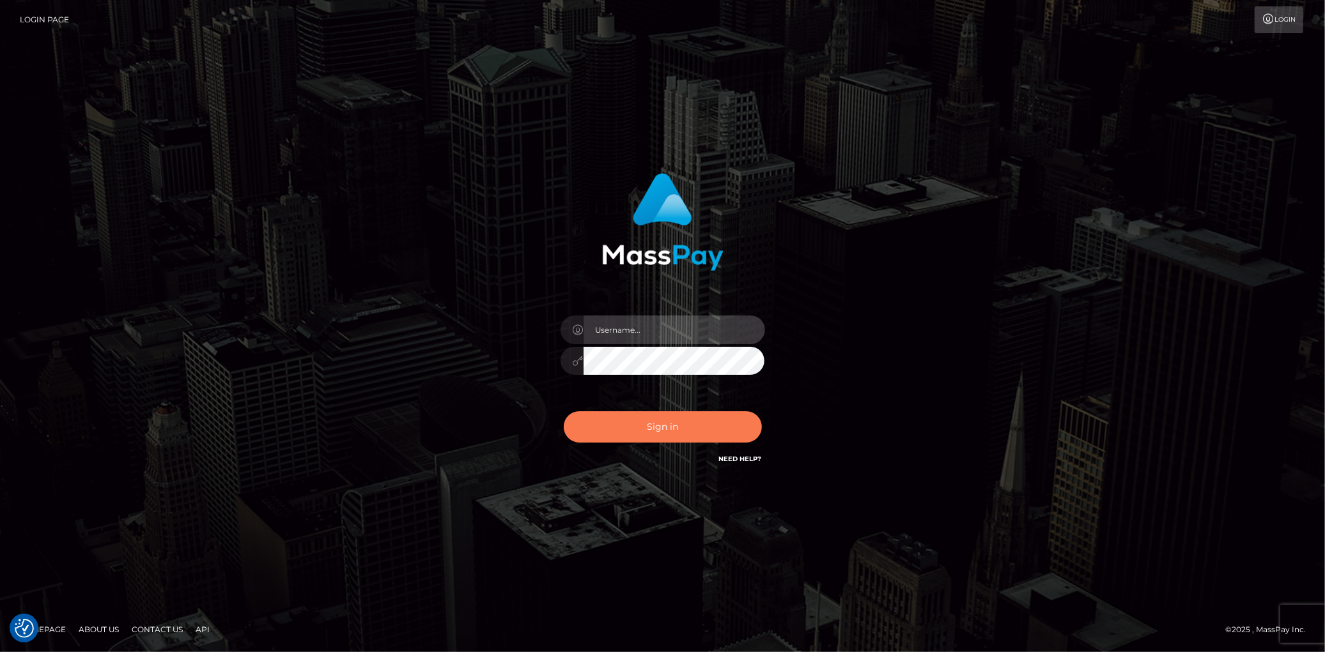
type input "Eduard Gavrilescu"
click at [626, 422] on button "Sign in" at bounding box center [663, 427] width 198 height 31
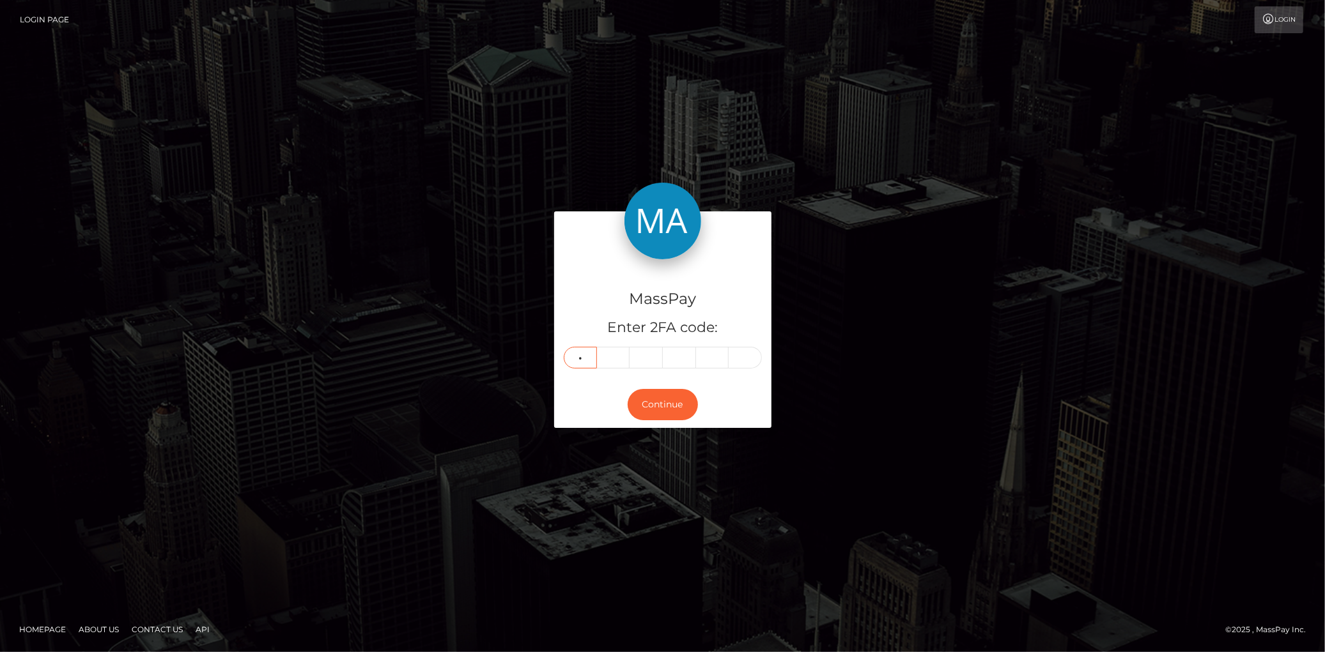
type input "6"
type input "7"
type input "0"
type input "8"
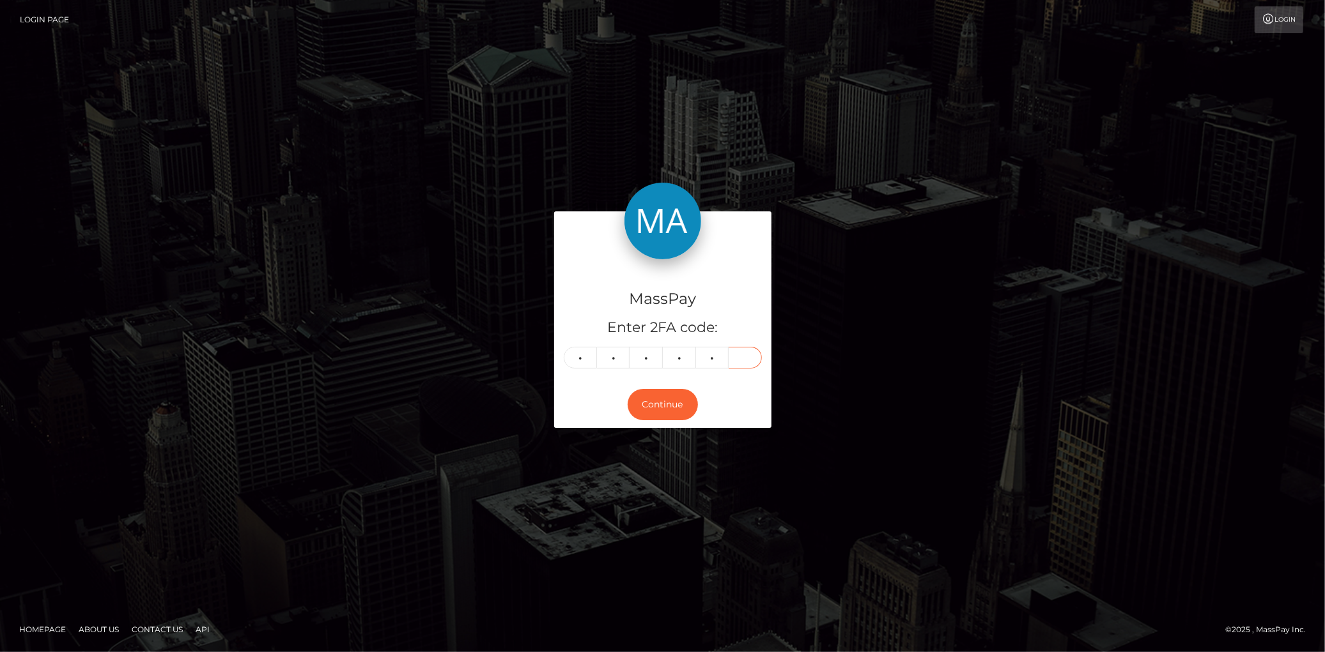
type input "0"
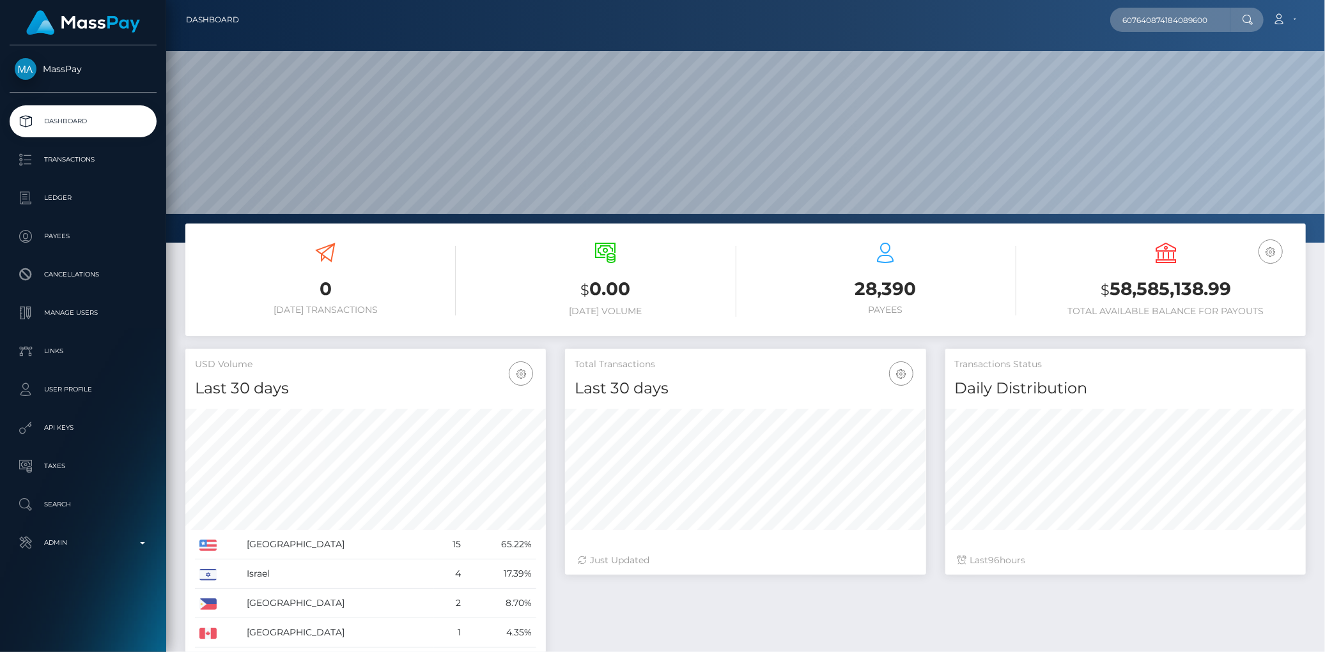
scroll to position [226, 360]
type input "607640874184089600"
click at [1151, 61] on link "NIRALI JAGDISHBHAI KESHUR" at bounding box center [1161, 66] width 102 height 24
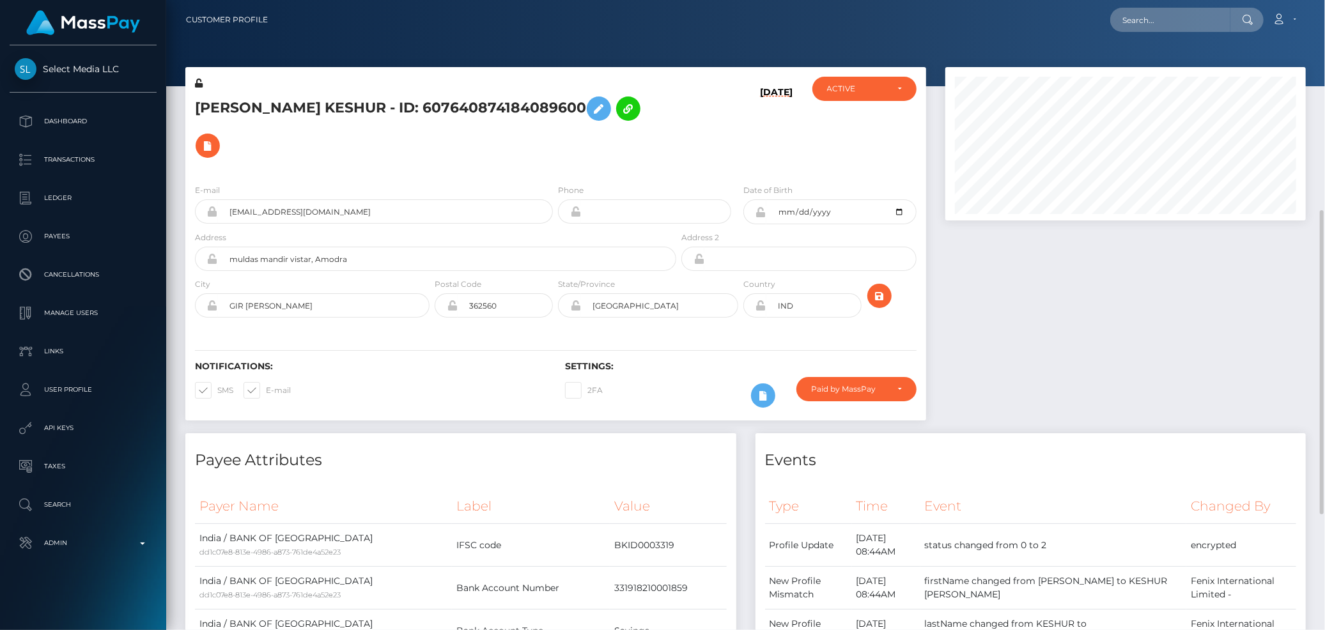
scroll to position [567, 0]
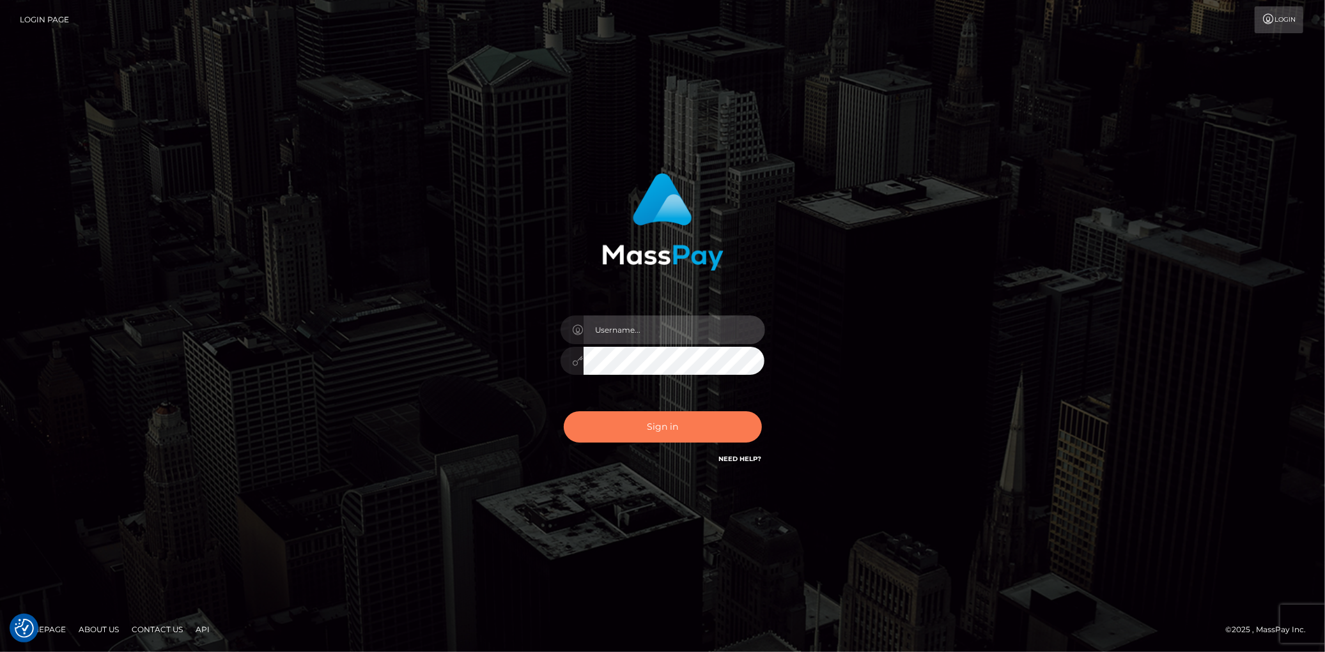
type input "[PERSON_NAME]"
click at [679, 433] on button "Sign in" at bounding box center [663, 427] width 198 height 31
type input "[PERSON_NAME]"
click at [631, 419] on button "Sign in" at bounding box center [663, 427] width 198 height 31
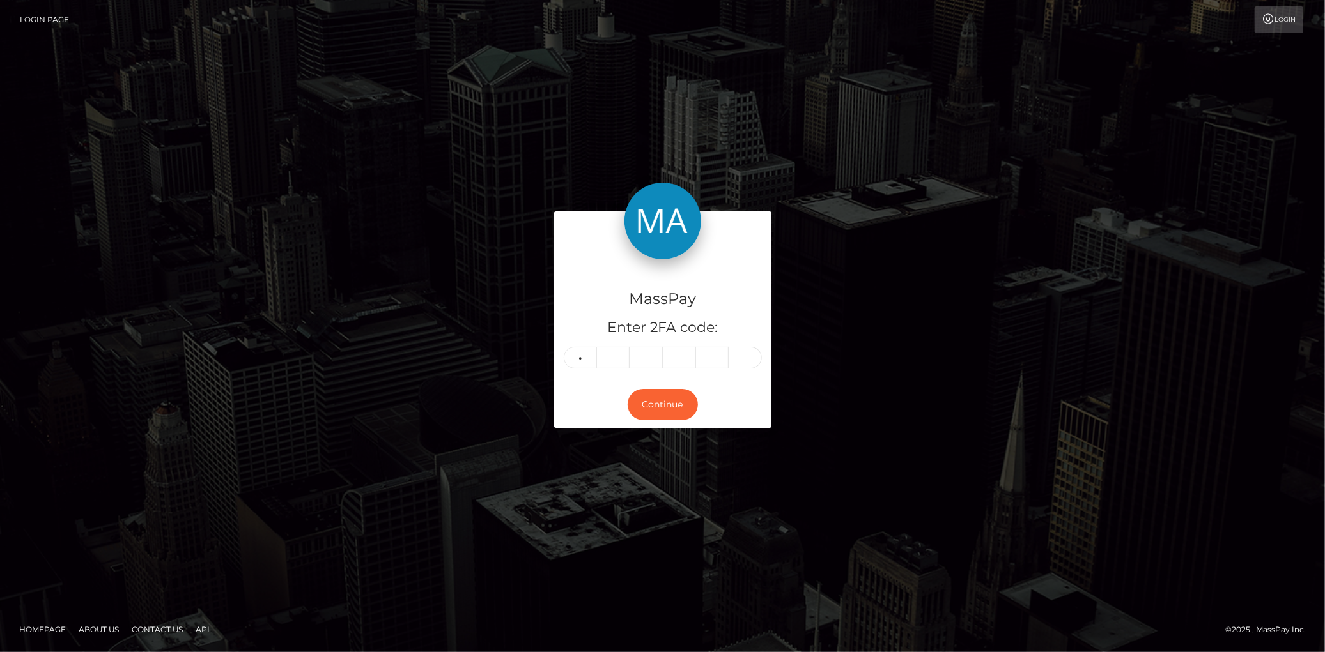
type input "2"
type input "3"
type input "9"
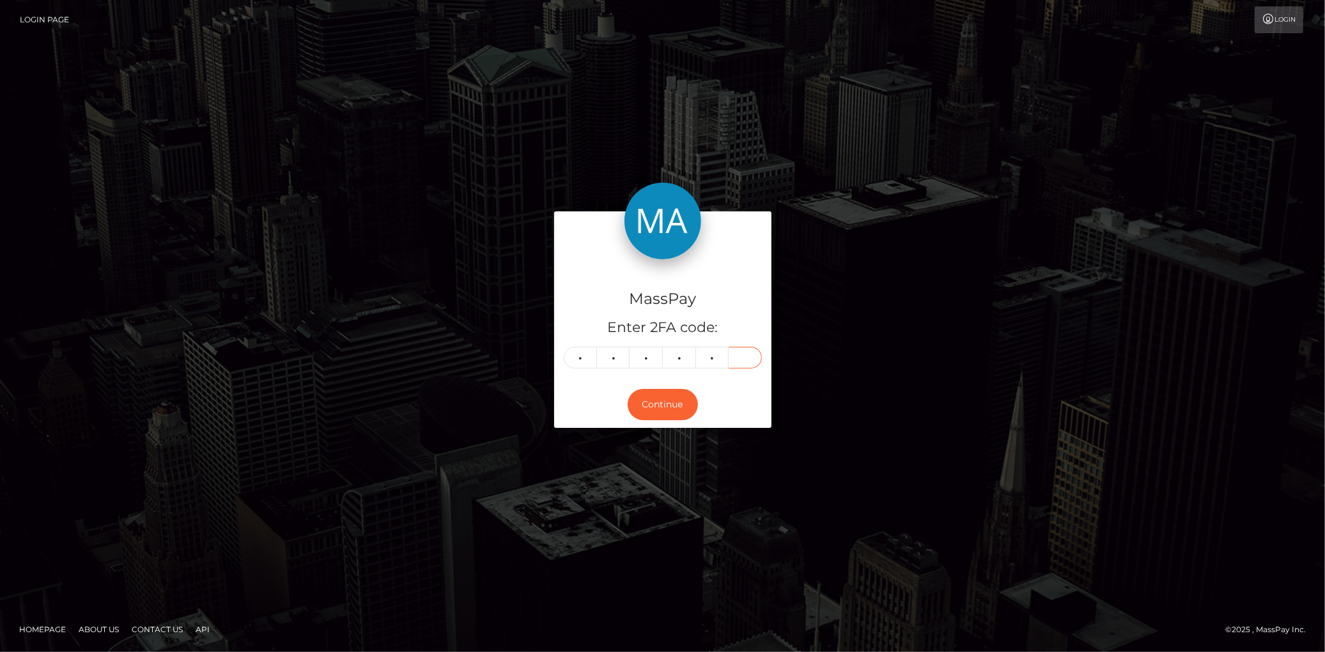
type input "4"
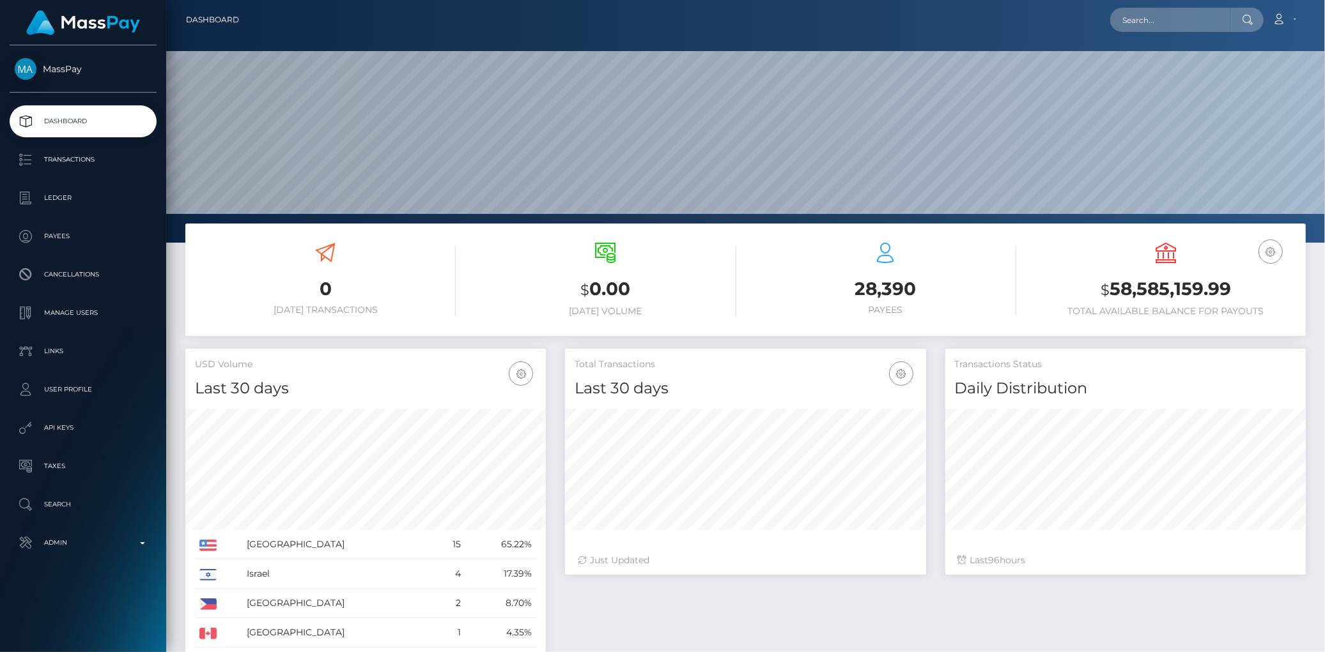
scroll to position [226, 360]
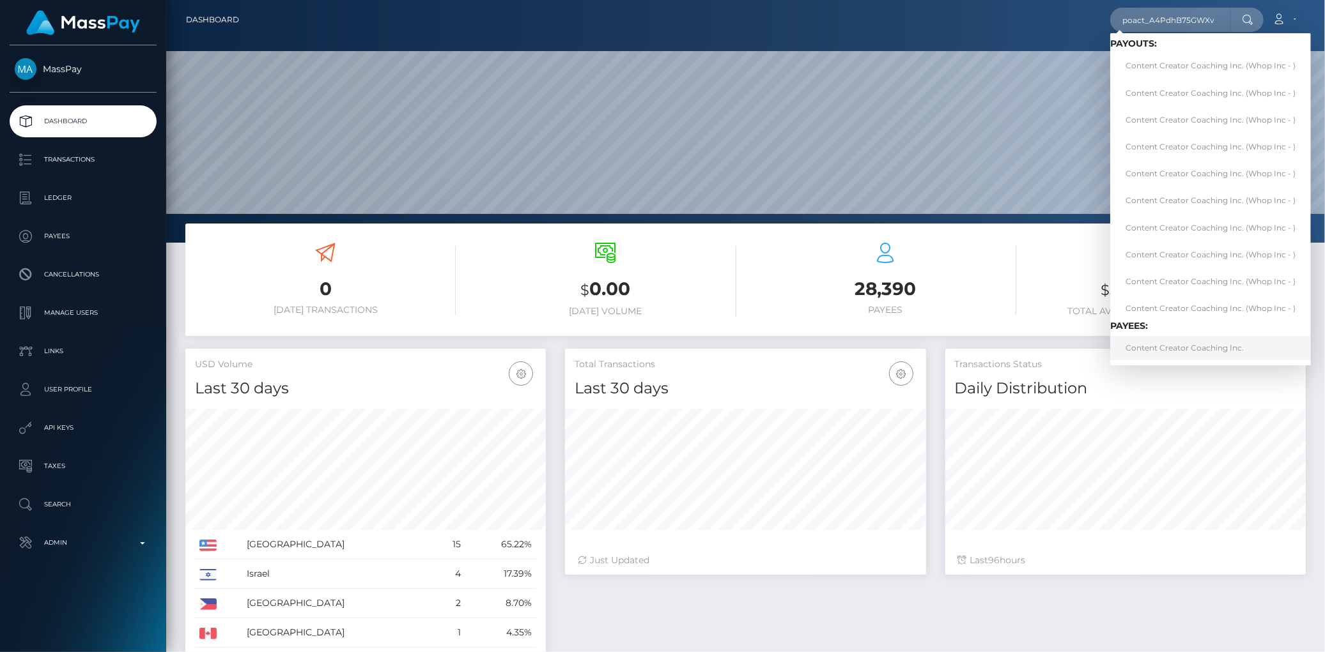
type input "poact_A4PdhB75GWXv"
click at [1170, 347] on link "Content Creator Coaching Inc." at bounding box center [1210, 348] width 201 height 24
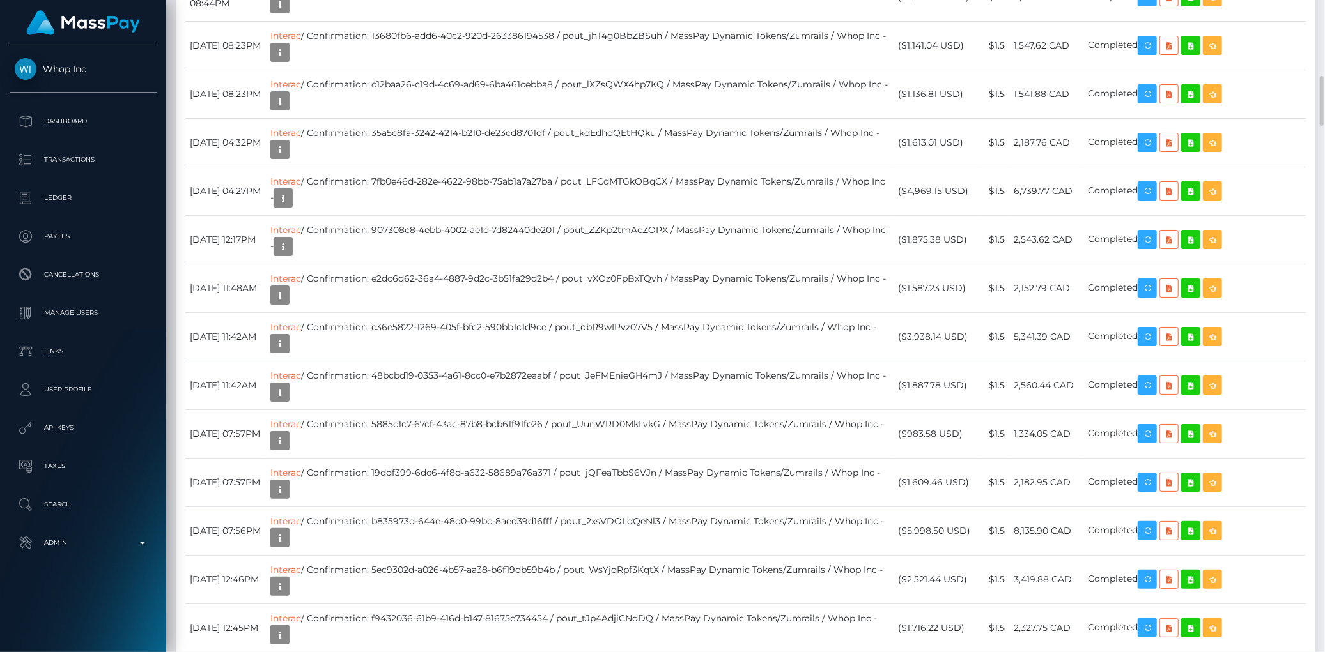
scroll to position [1775, 0]
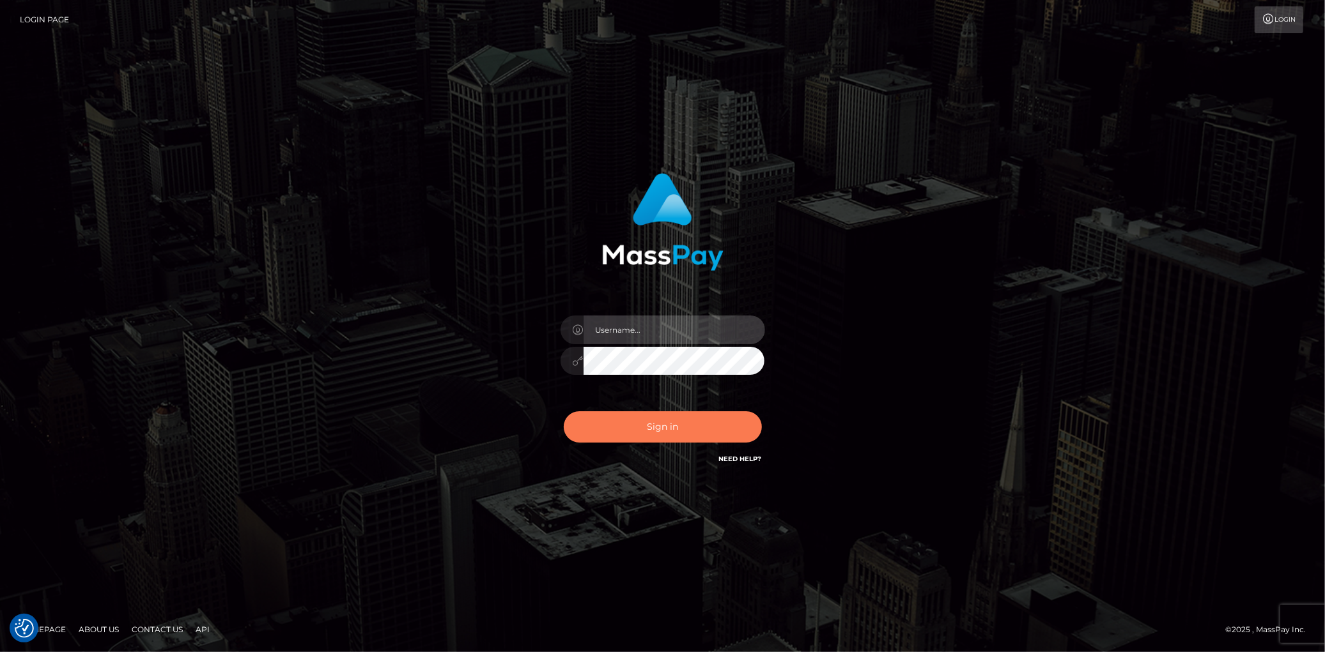
type input "Eduard Gavrilescu"
click at [654, 418] on button "Sign in" at bounding box center [663, 427] width 198 height 31
checkbox input "true"
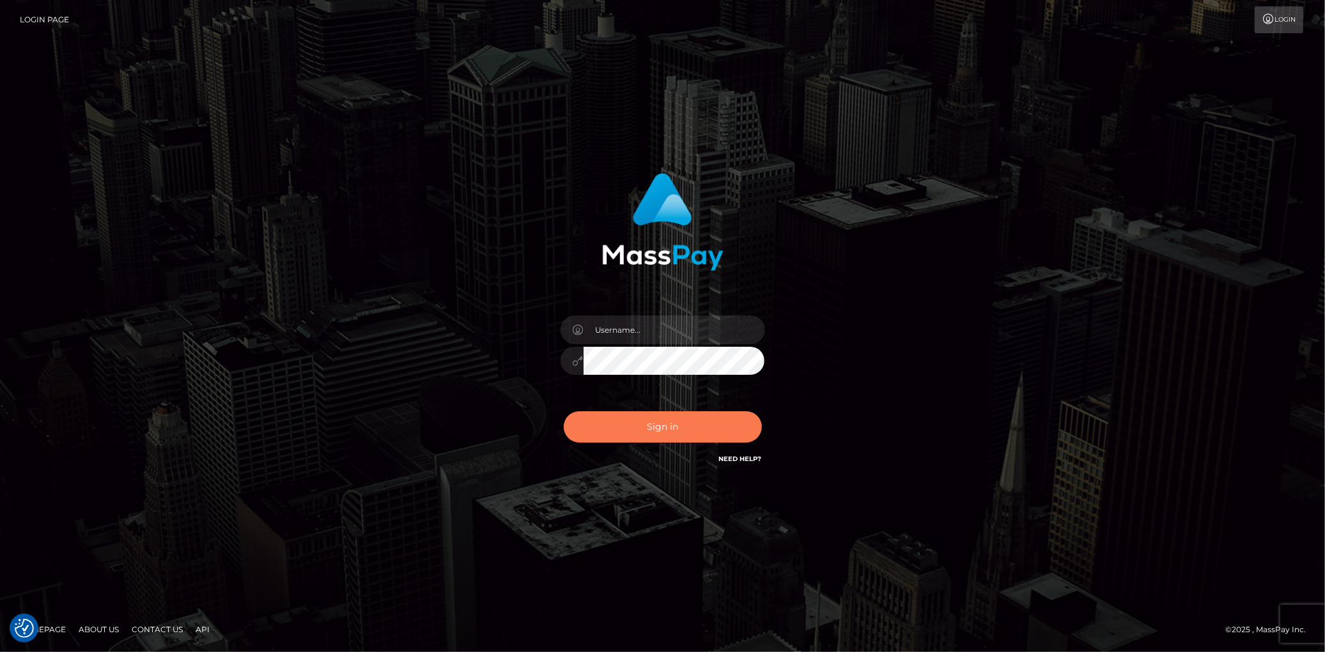
checkbox input "true"
type input "Eduard Gavrilescu"
click at [645, 426] on button "Sign in" at bounding box center [663, 427] width 198 height 31
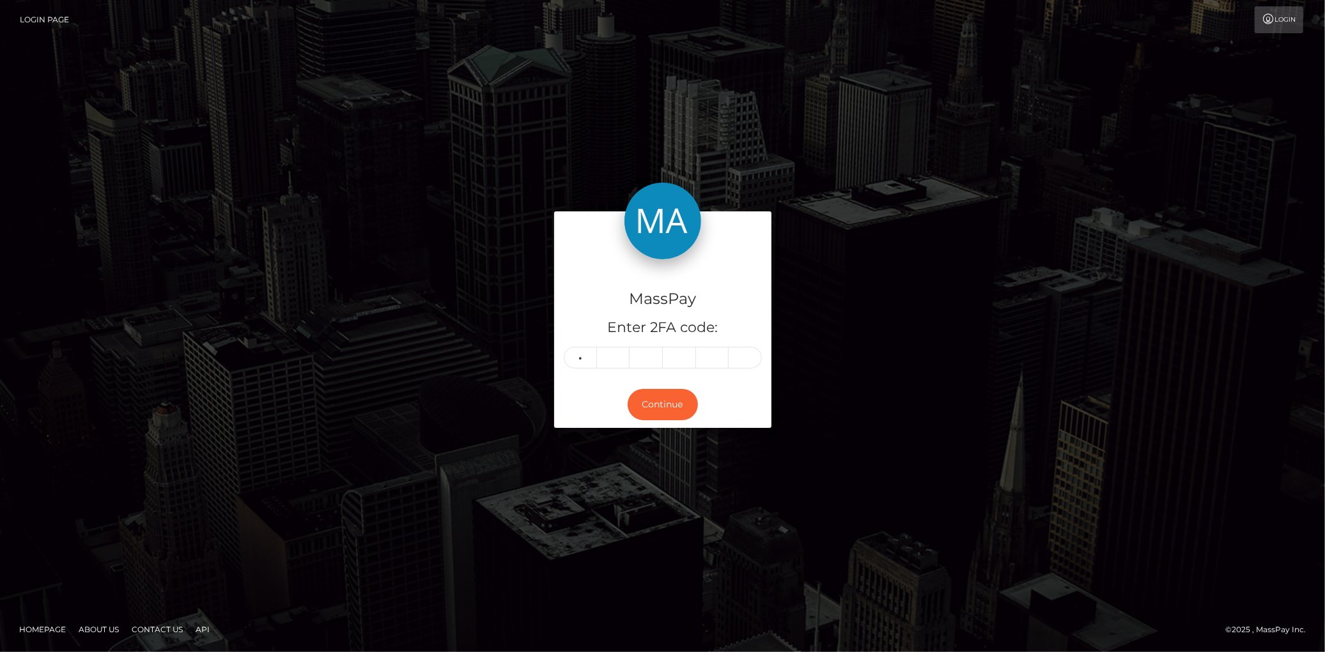
type input "8"
type input "4"
type input "2"
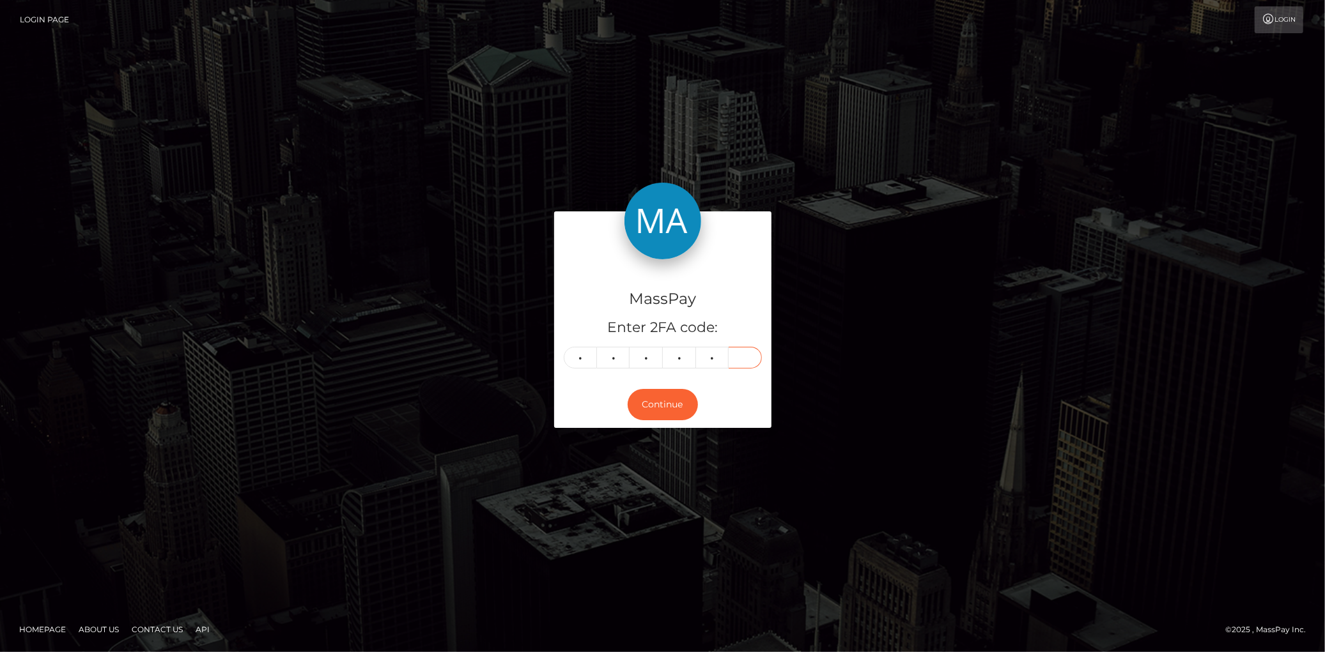
type input "3"
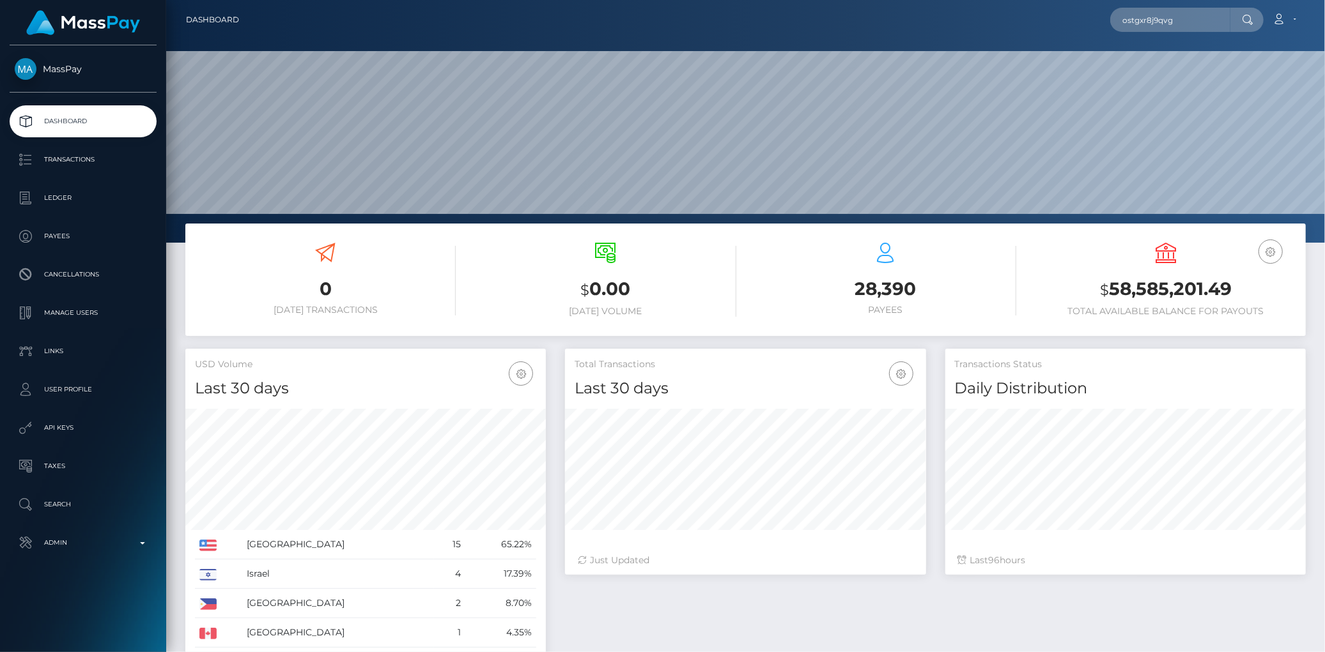
scroll to position [226, 360]
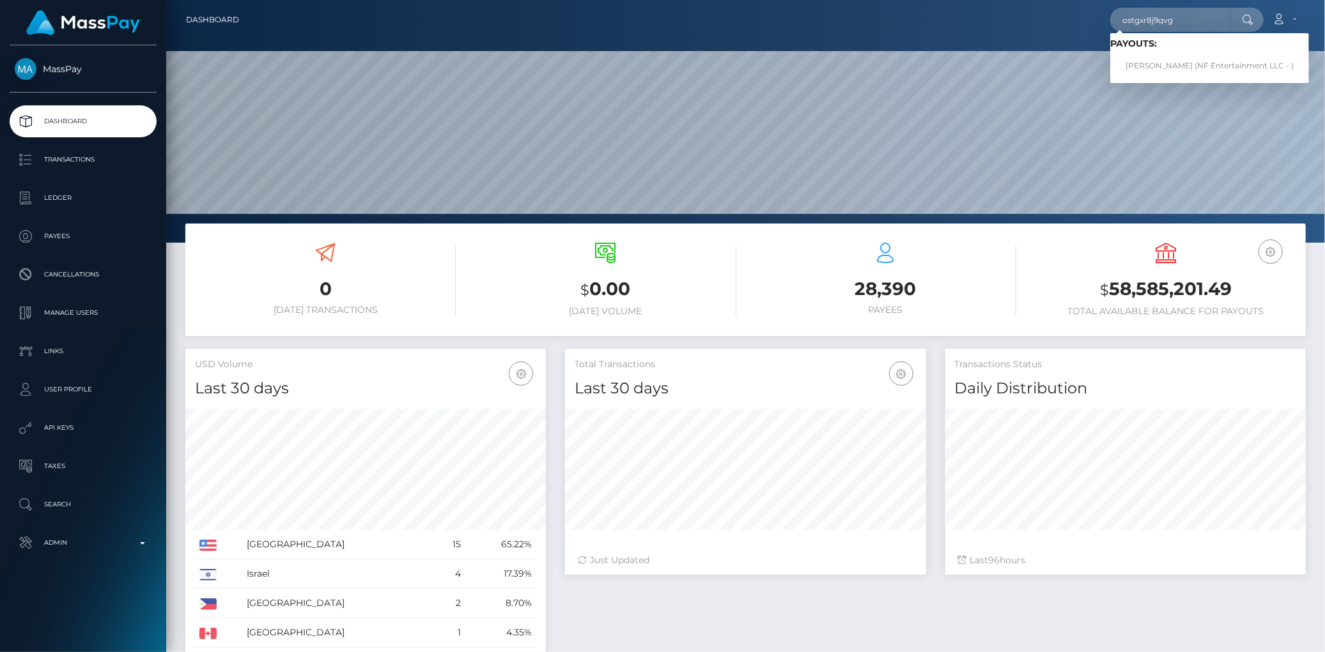
type input "ostgxr8j9qvg"
click at [1146, 70] on link "[PERSON_NAME] (NF Entertainment LLC - )" at bounding box center [1209, 66] width 199 height 24
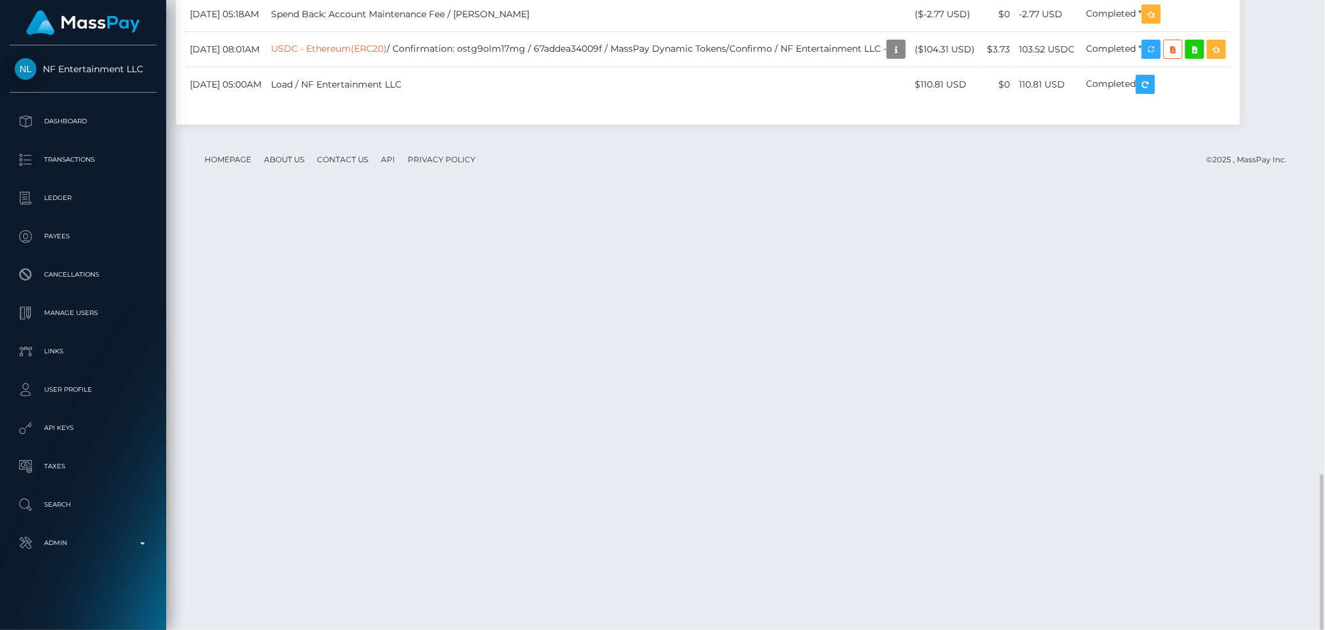
scroll to position [153, 360]
drag, startPoint x: 186, startPoint y: 252, endPoint x: 1185, endPoint y: 258, distance: 998.8
copy tr "August 10, 2025 02:09AM USDT - Ethereum(ERC20) / Confirmation: ostgxr8j9qvg / 6…"
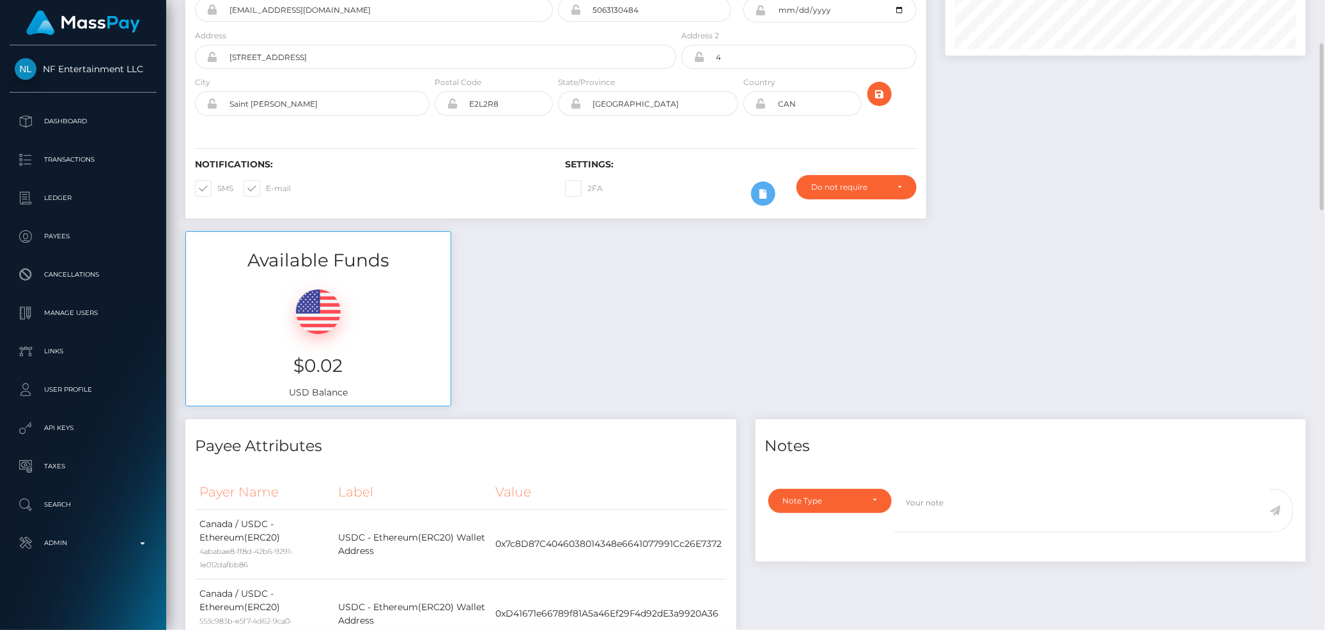
scroll to position [0, 0]
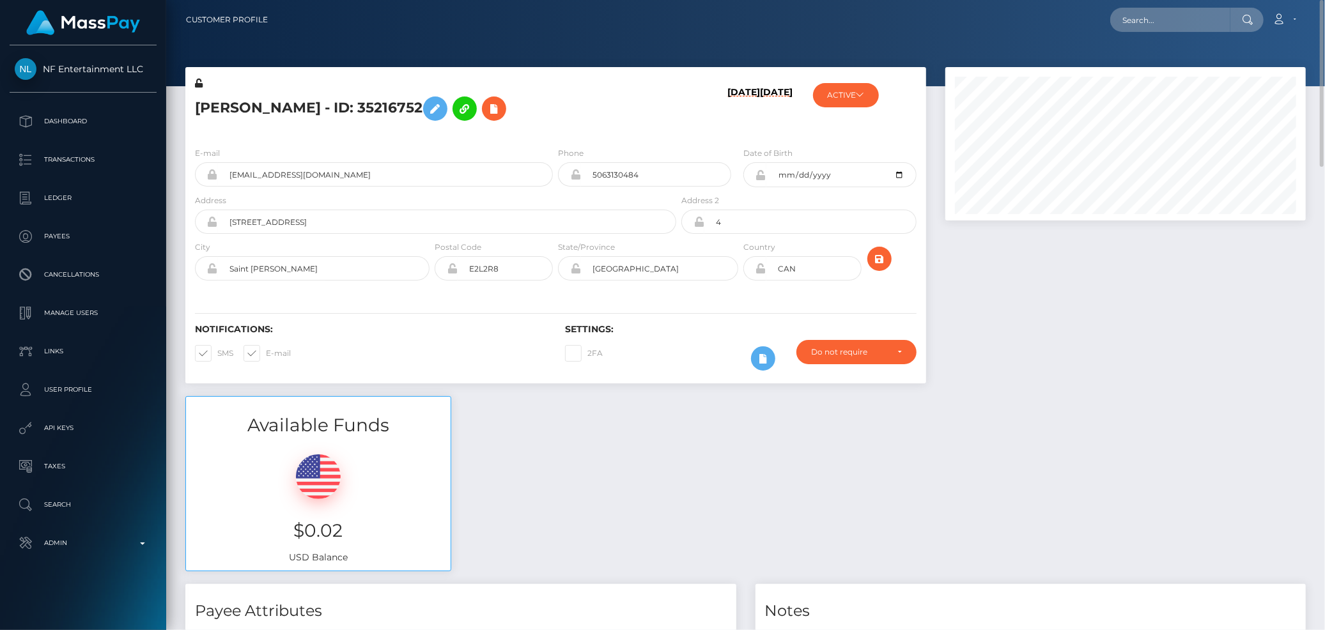
click at [354, 103] on h5 "Christopher Pineau - ID: 35216752" at bounding box center [432, 108] width 474 height 37
copy h5 "Christopher Pineau - ID: 35216752"
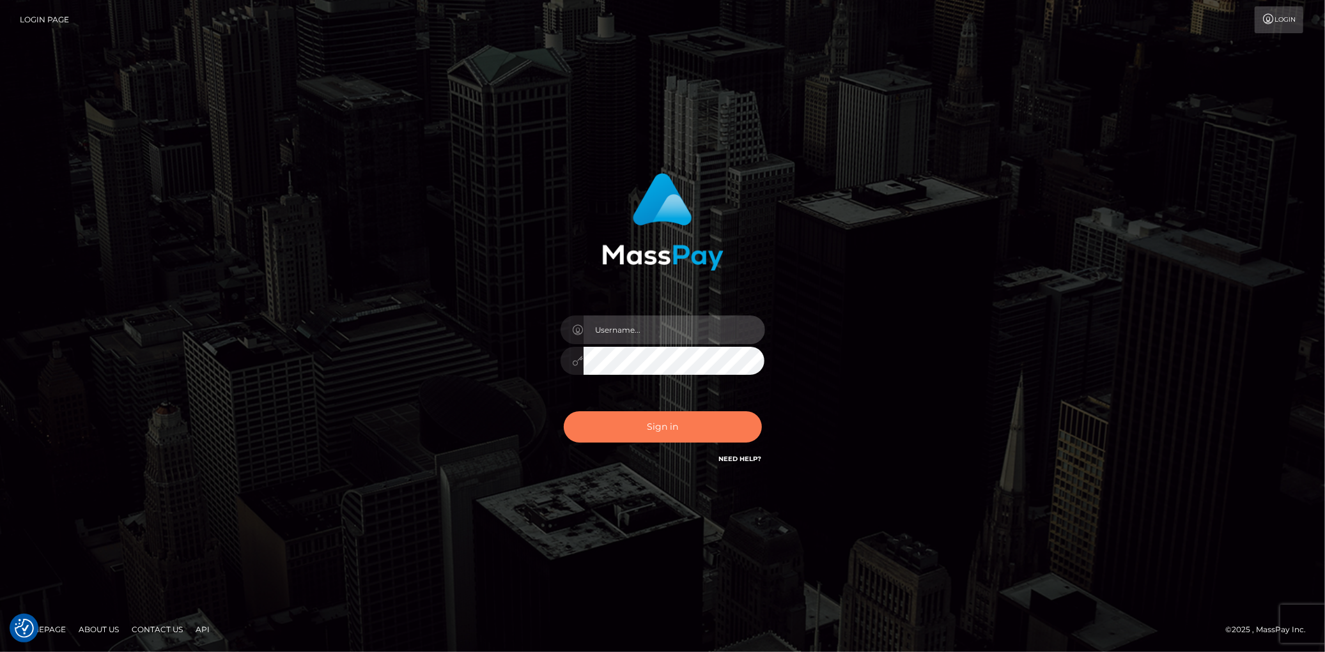
type input "Eduard Gavrilescu"
click at [714, 426] on button "Sign in" at bounding box center [663, 427] width 198 height 31
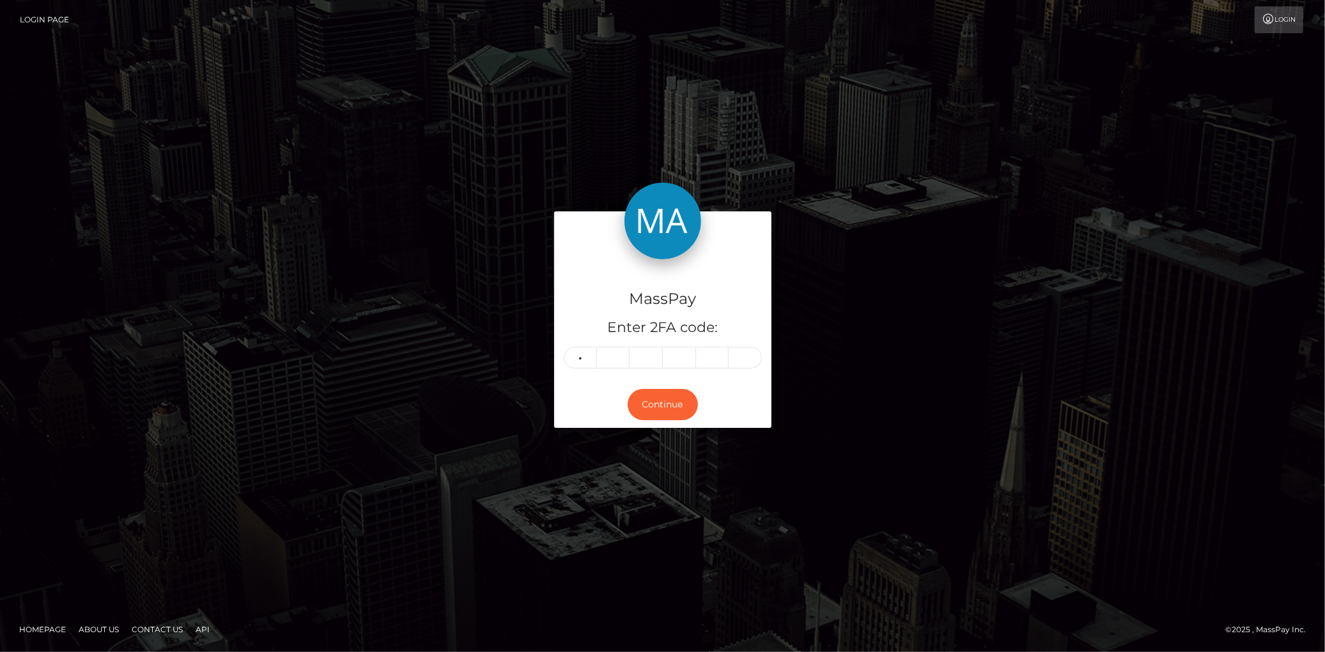
type input "0"
type input "3"
type input "2"
type input "1"
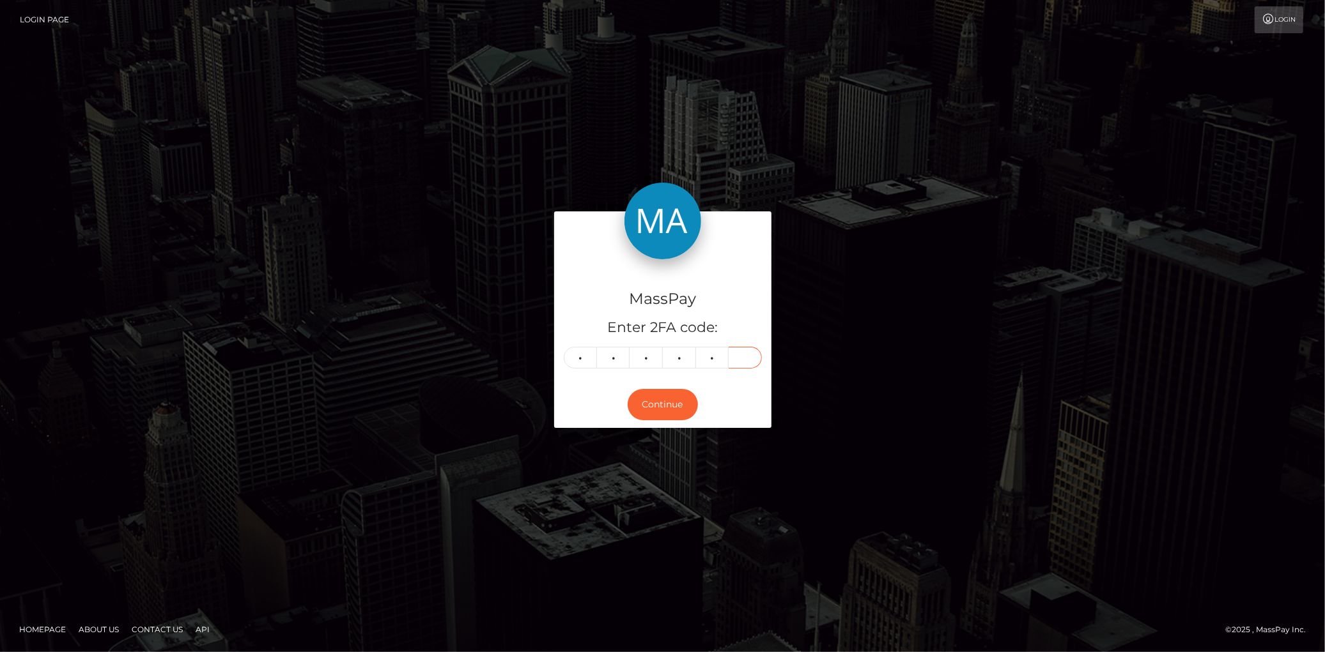
type input "1"
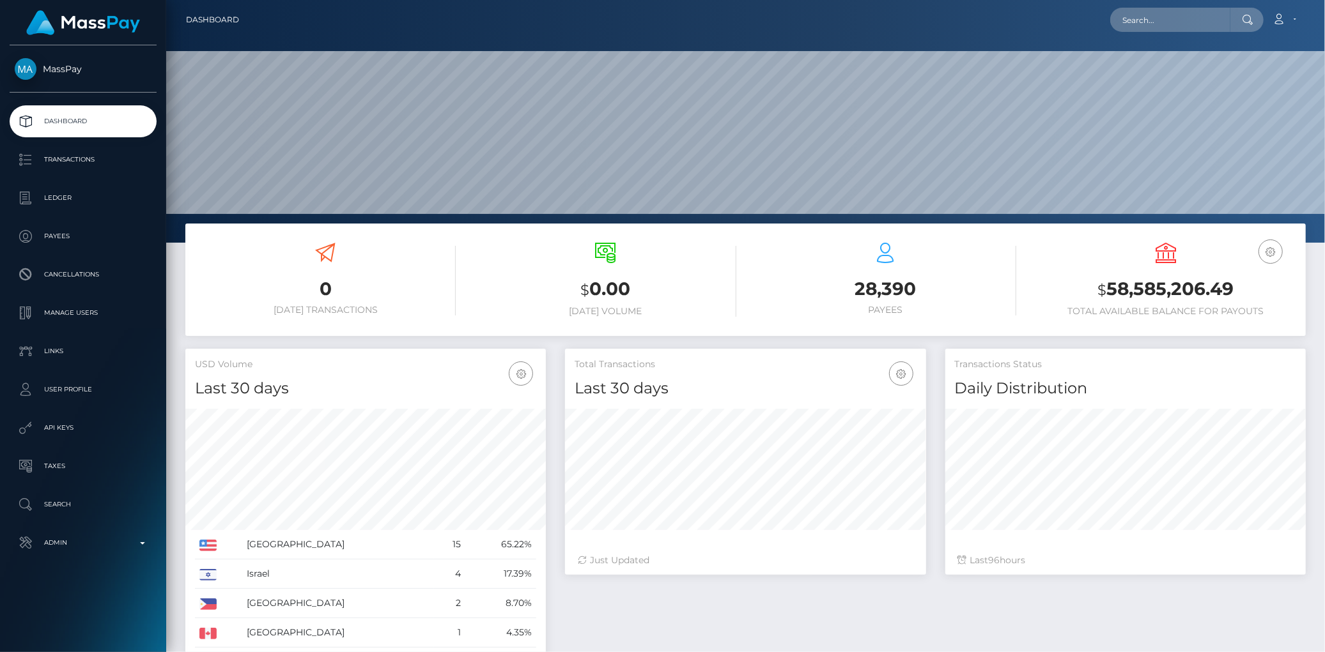
scroll to position [226, 360]
click at [1160, 16] on input "text" at bounding box center [1170, 20] width 120 height 24
paste input "ff083c6c26dd439f9af3a957b1a33d05"
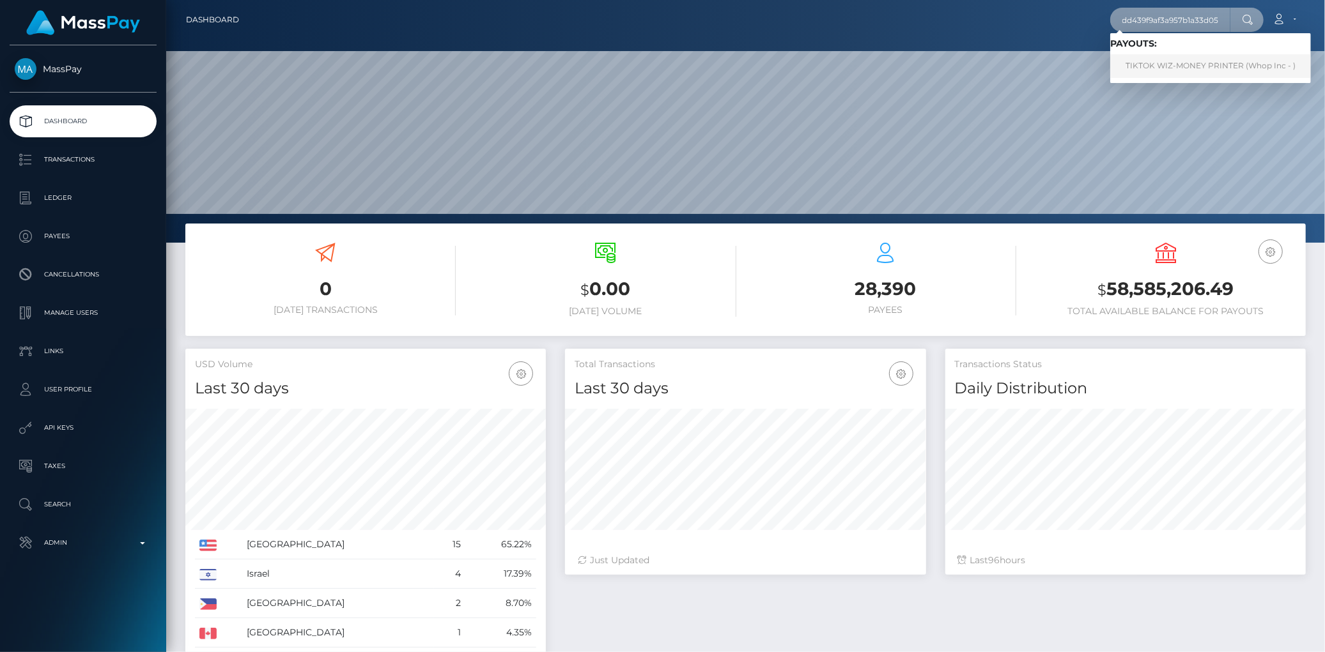
type input "ff083c6c26dd439f9af3a957b1a33d05"
click at [1153, 59] on link "‍️TIKTOK WIZ-MONEY PRINTER (Whop Inc - )" at bounding box center [1210, 66] width 201 height 24
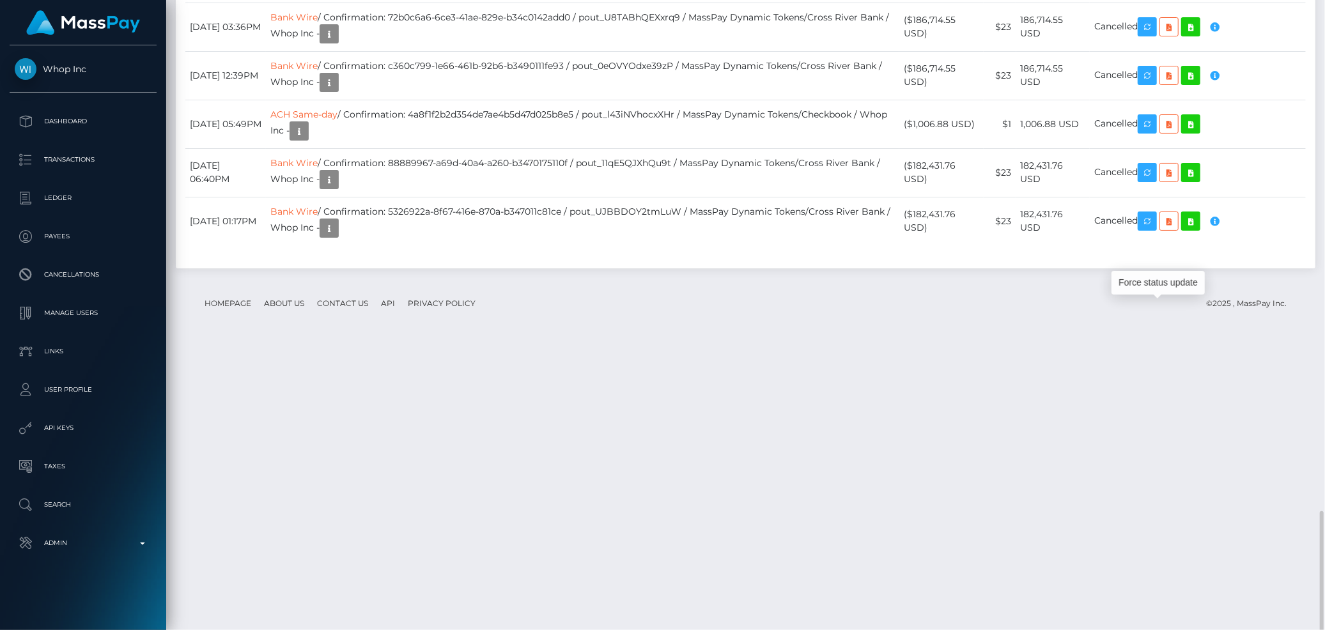
scroll to position [153, 360]
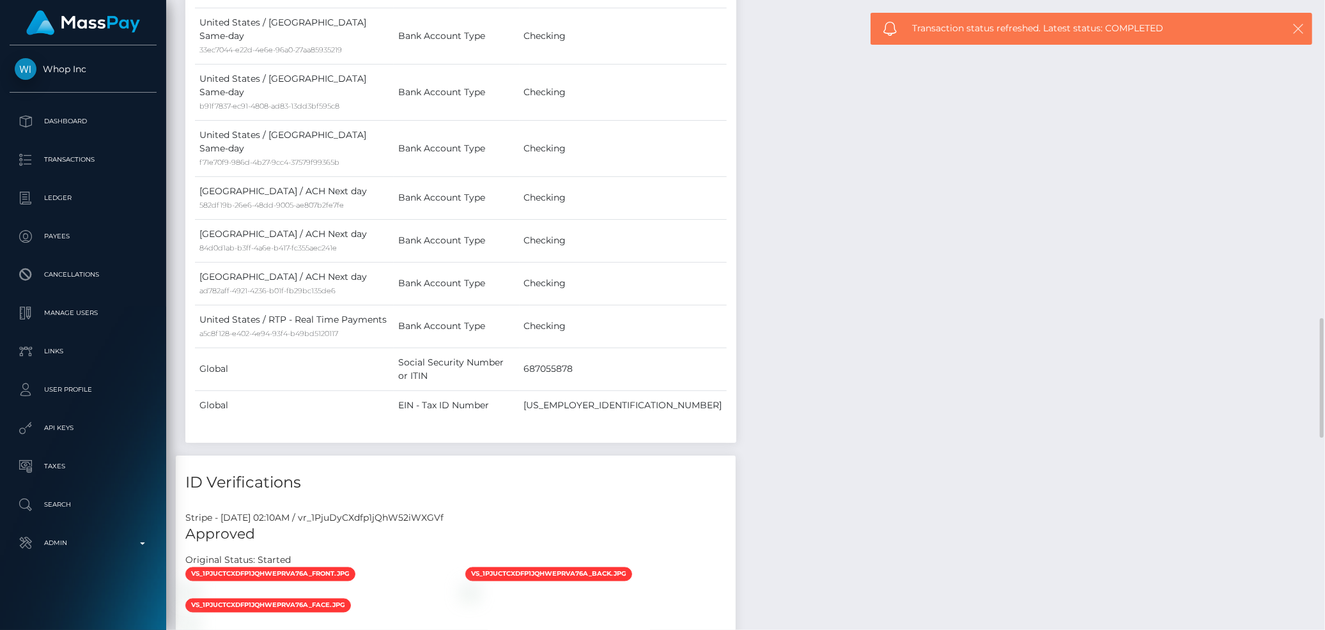
click at [1299, 35] on icon "button" at bounding box center [1298, 28] width 13 height 13
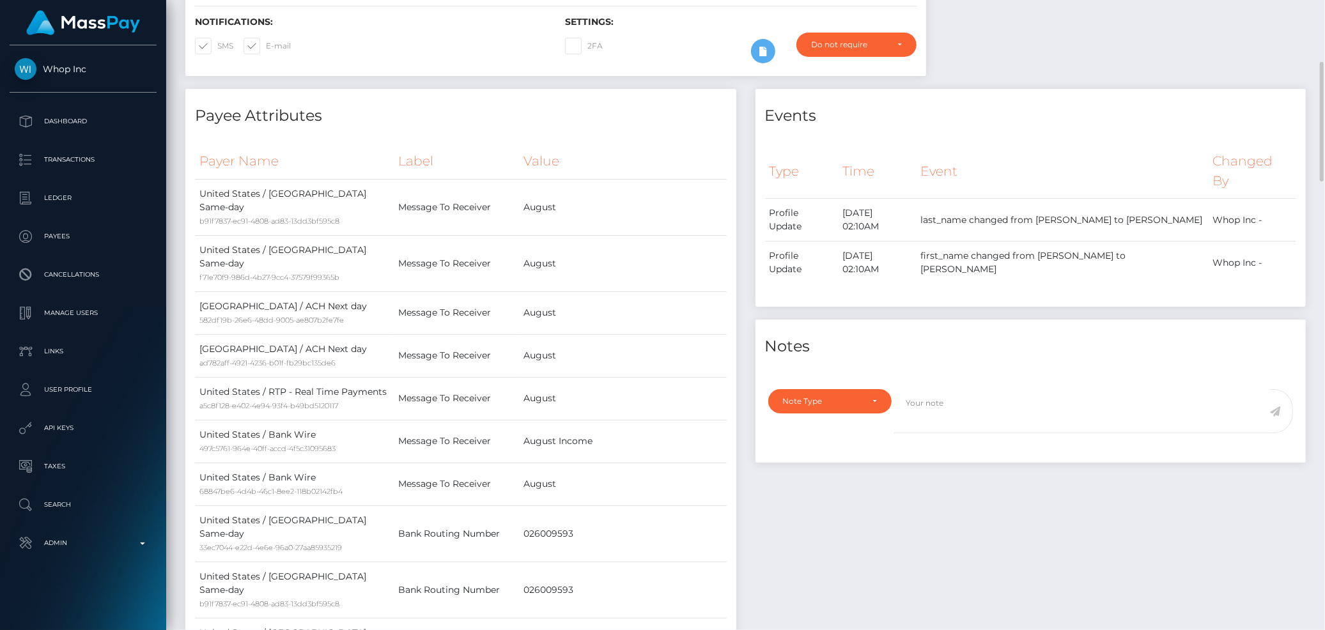
scroll to position [0, 0]
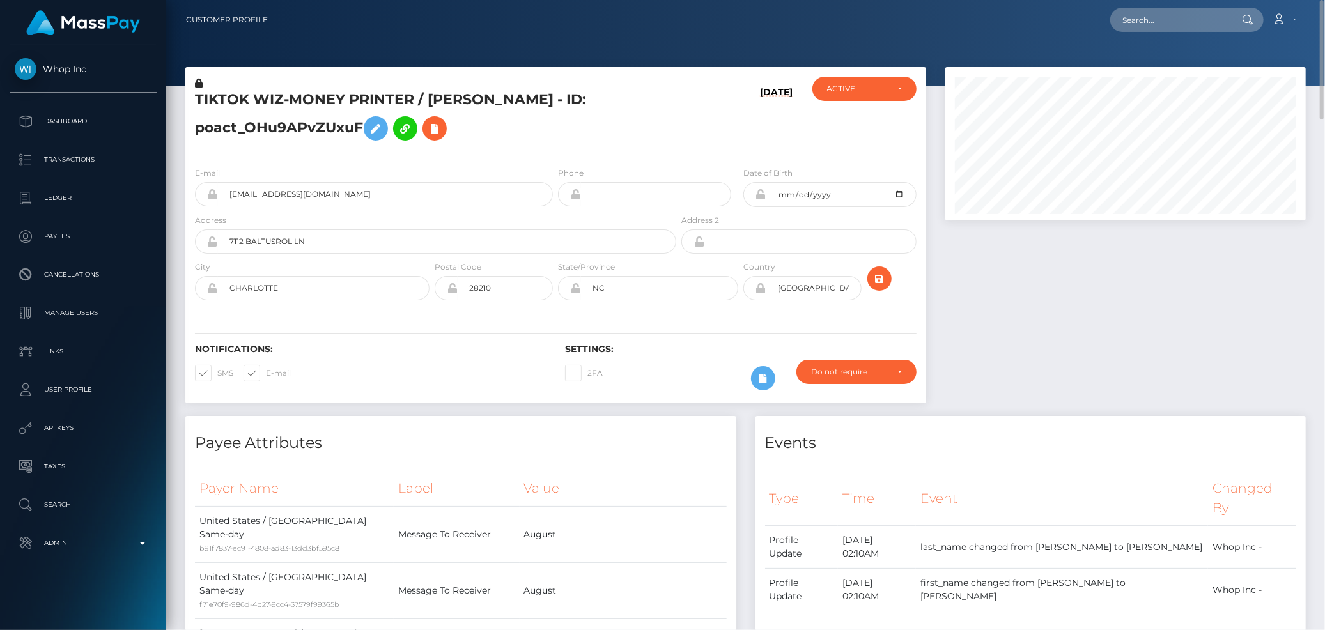
click at [1038, 49] on div at bounding box center [745, 43] width 1159 height 86
click at [1149, 8] on input "text" at bounding box center [1170, 20] width 120 height 24
paste input "b9599cad4bef4a77883499d58c821a9e"
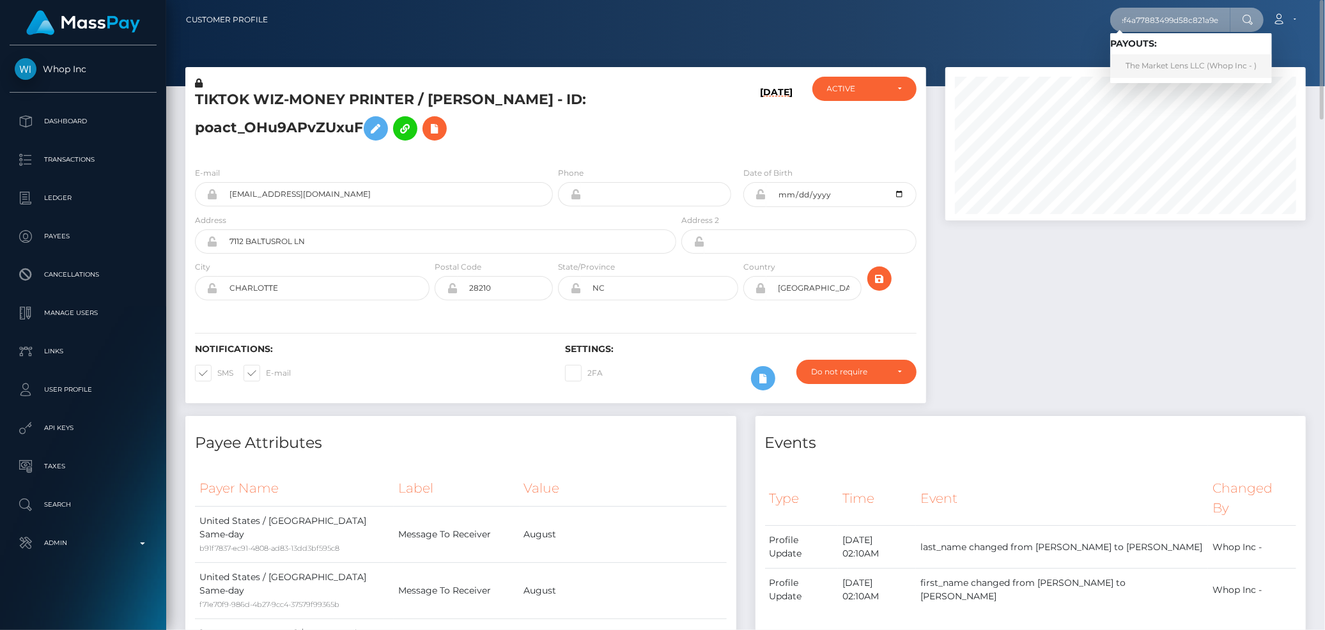
type input "b9599cad4bef4a77883499d58c821a9e"
click at [1149, 67] on link "The Market Lens LLC (Whop Inc - )" at bounding box center [1191, 66] width 162 height 24
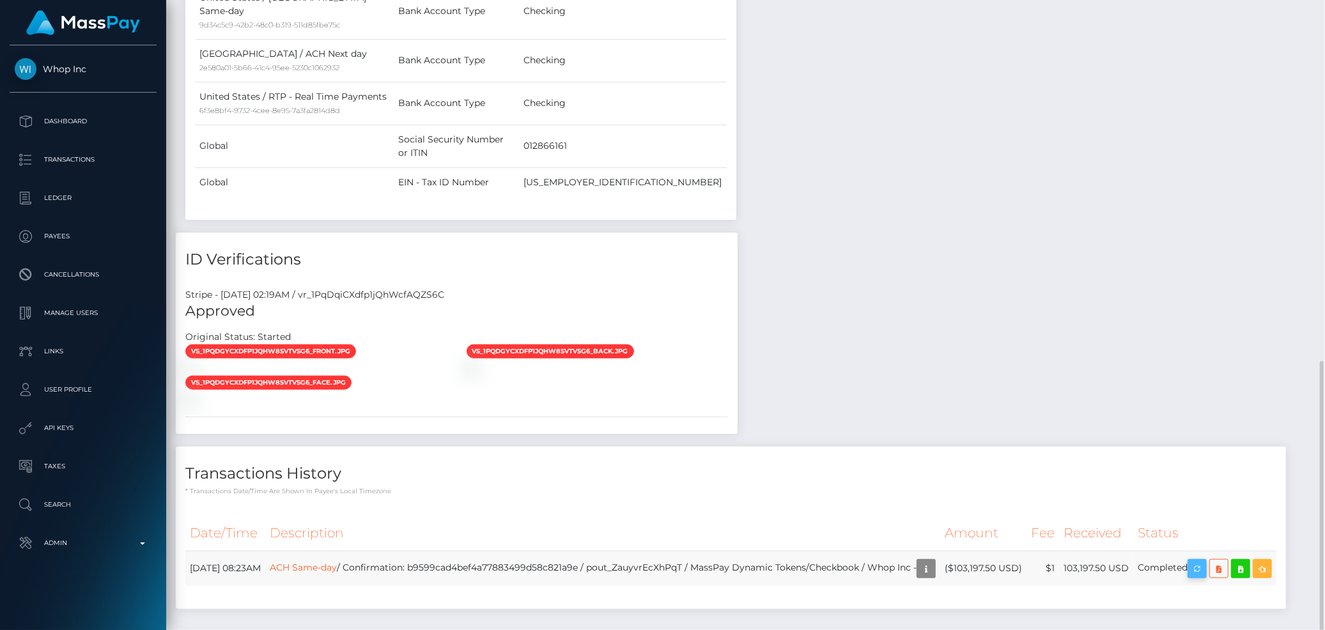
scroll to position [153, 360]
click at [1205, 561] on icon "button" at bounding box center [1196, 569] width 15 height 16
